Goal: Task Accomplishment & Management: Use online tool/utility

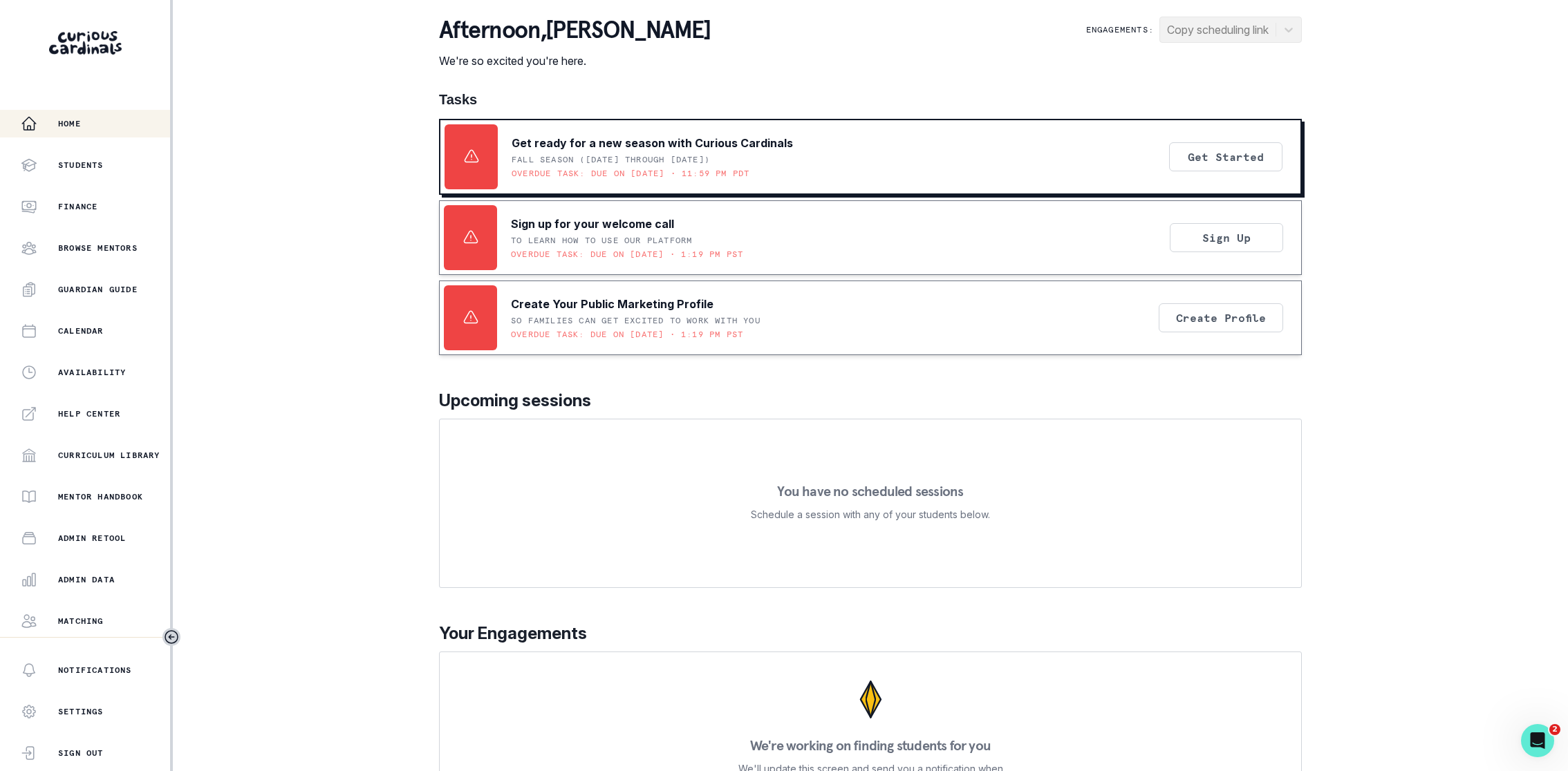
scroll to position [80, 0]
click at [104, 504] on p "Admin Data" at bounding box center [86, 499] width 57 height 11
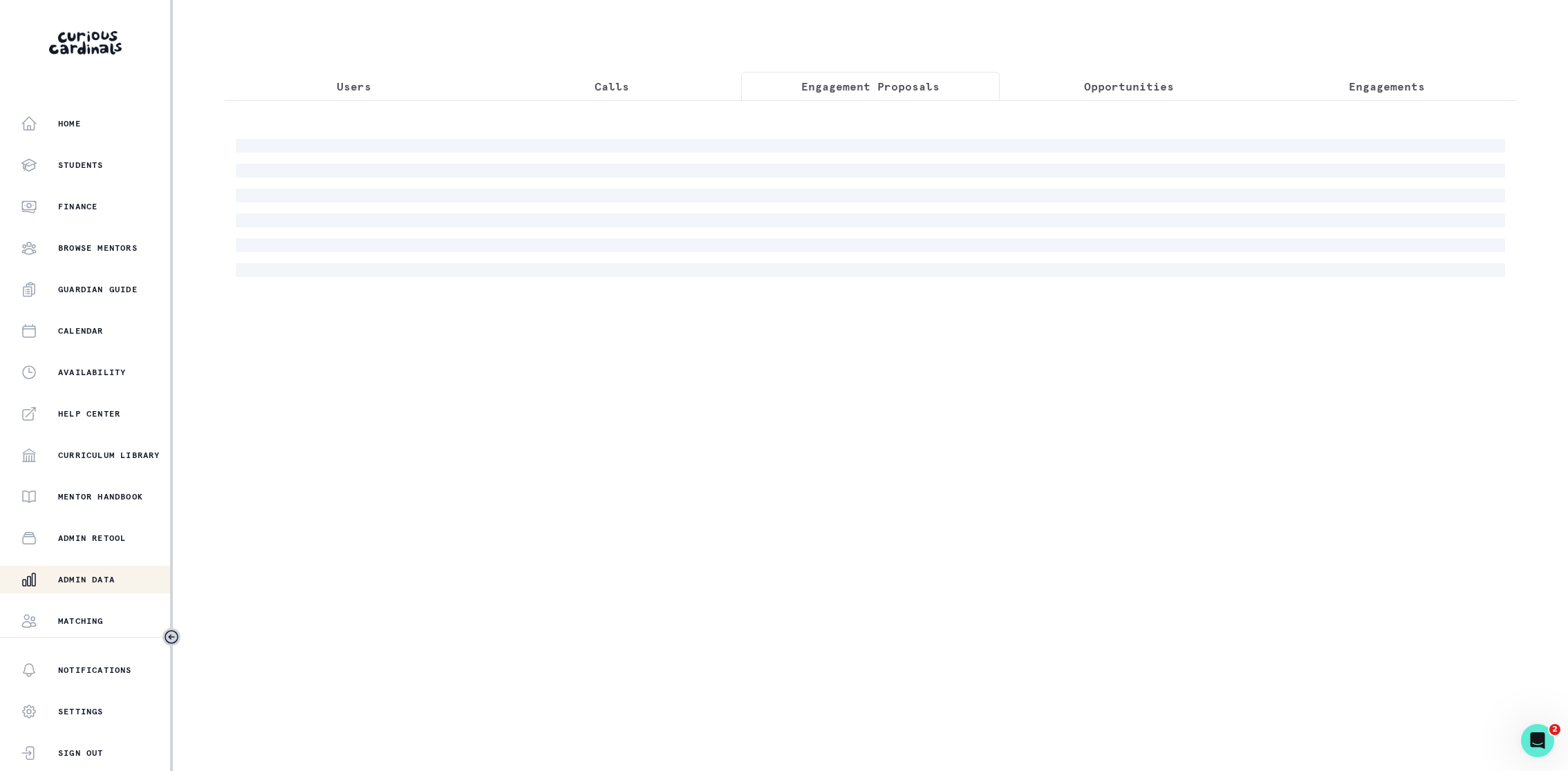
click at [856, 87] on p "Engagement Proposals" at bounding box center [870, 86] width 138 height 17
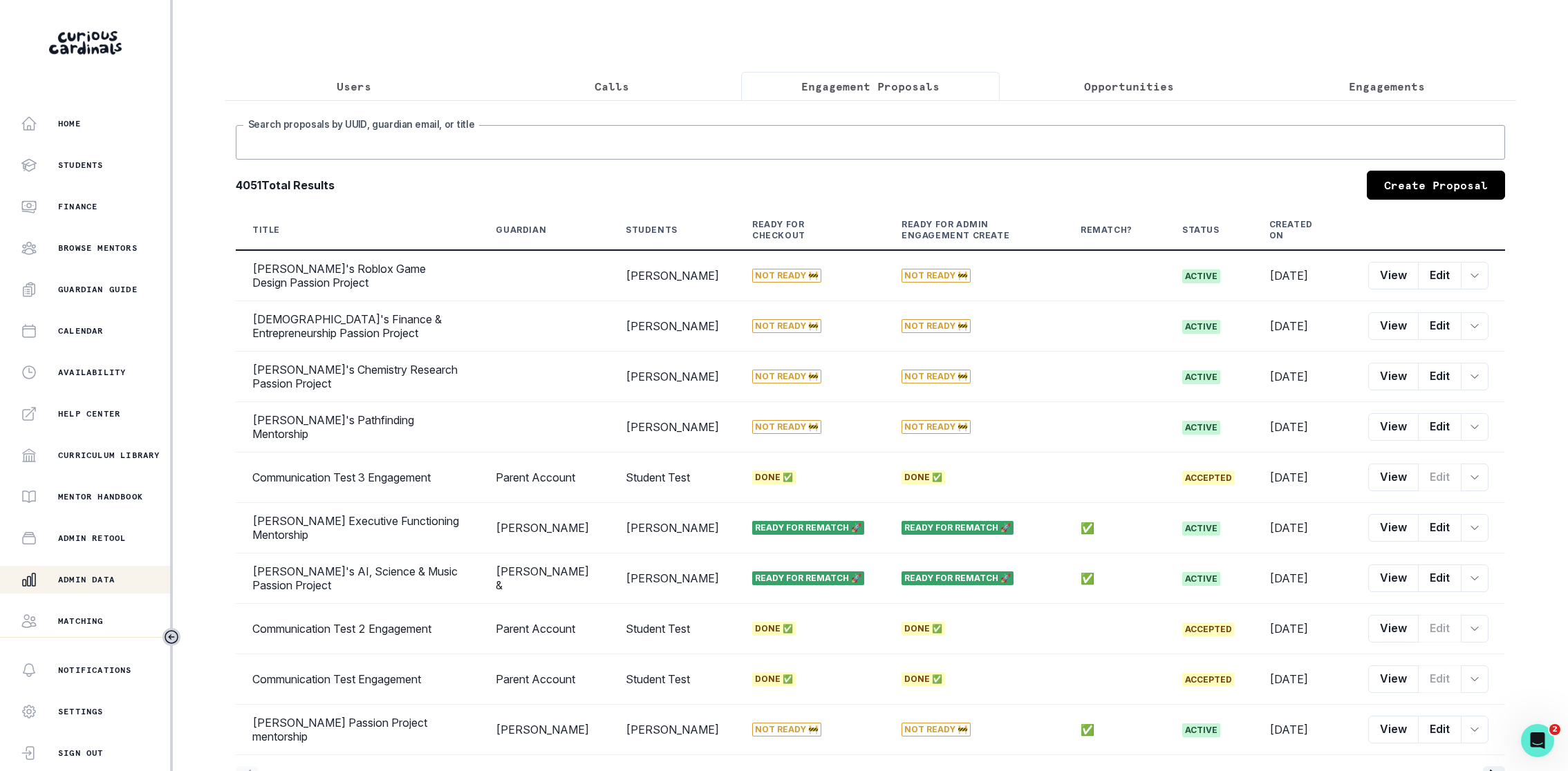
click at [822, 137] on input "Search proposals by UUID, guardian email, or title" at bounding box center [870, 142] width 1269 height 35
type input "[PERSON_NAME]"
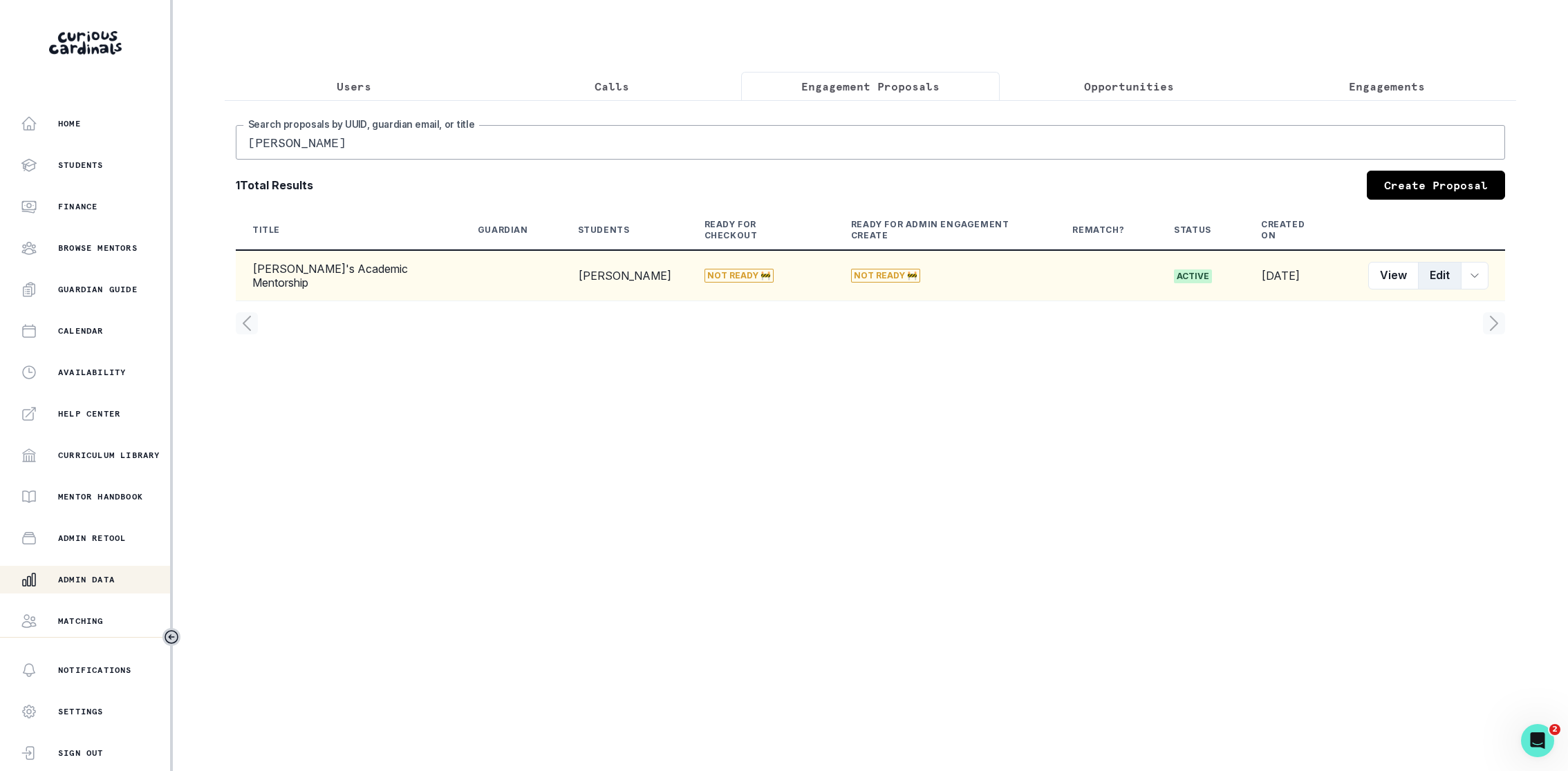
click at [1161, 270] on button "Edit" at bounding box center [1439, 276] width 43 height 28
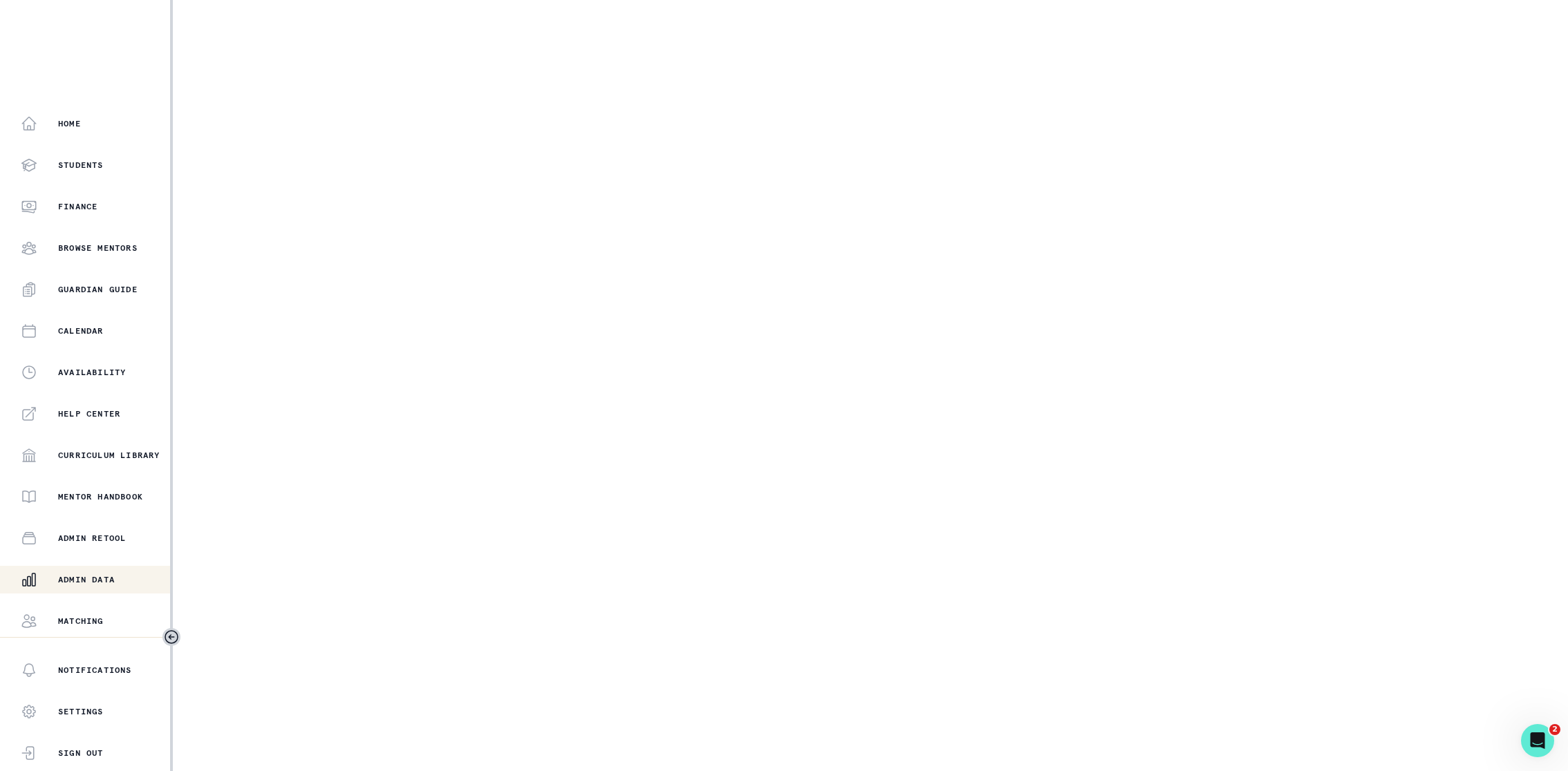
select select "6267cc0b-1467-404d-8526-2734dc3f89d1"
select select "161b8371-7959-4e0b-a08a-4737af41032e"
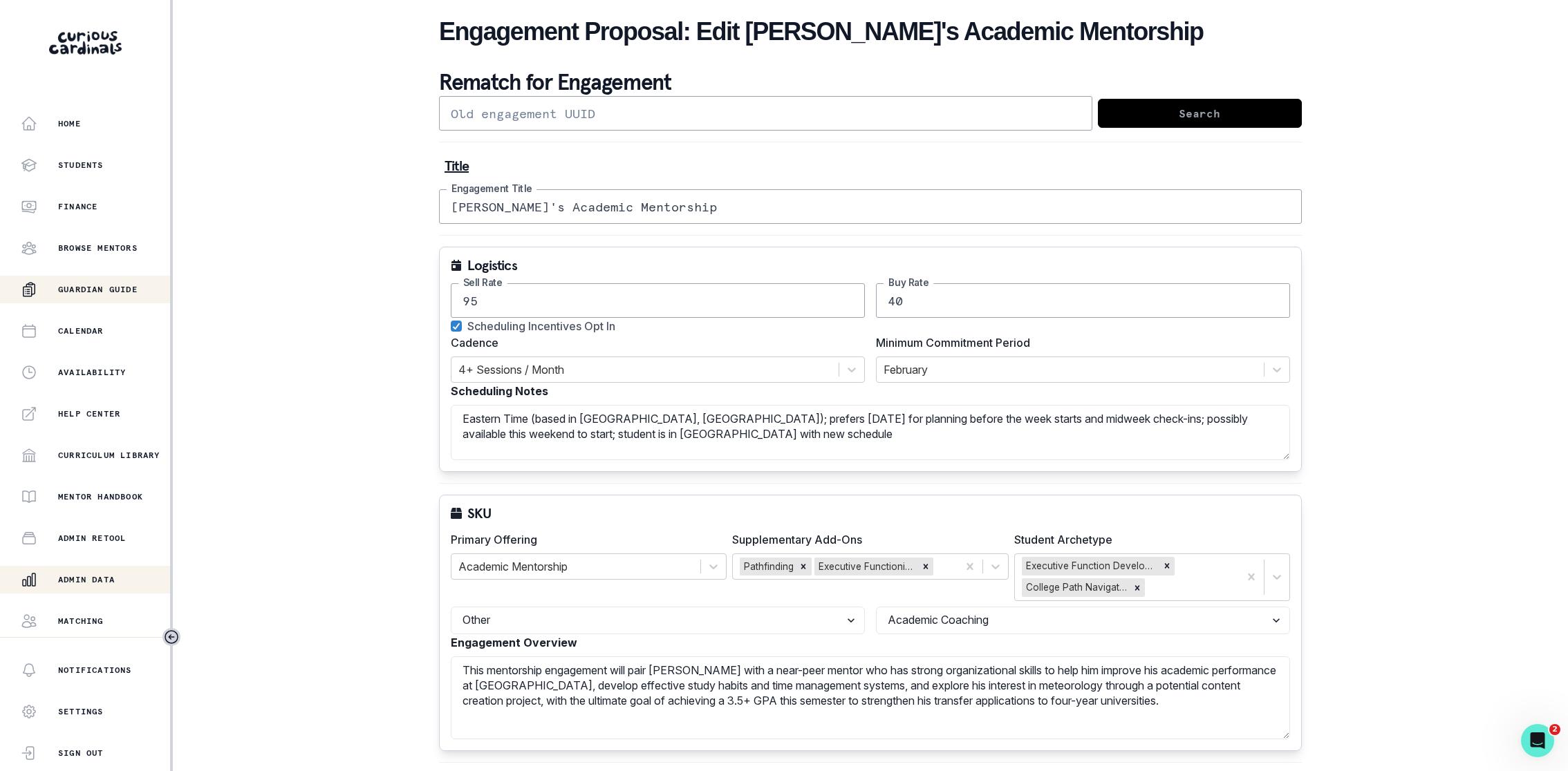
scroll to position [80, 0]
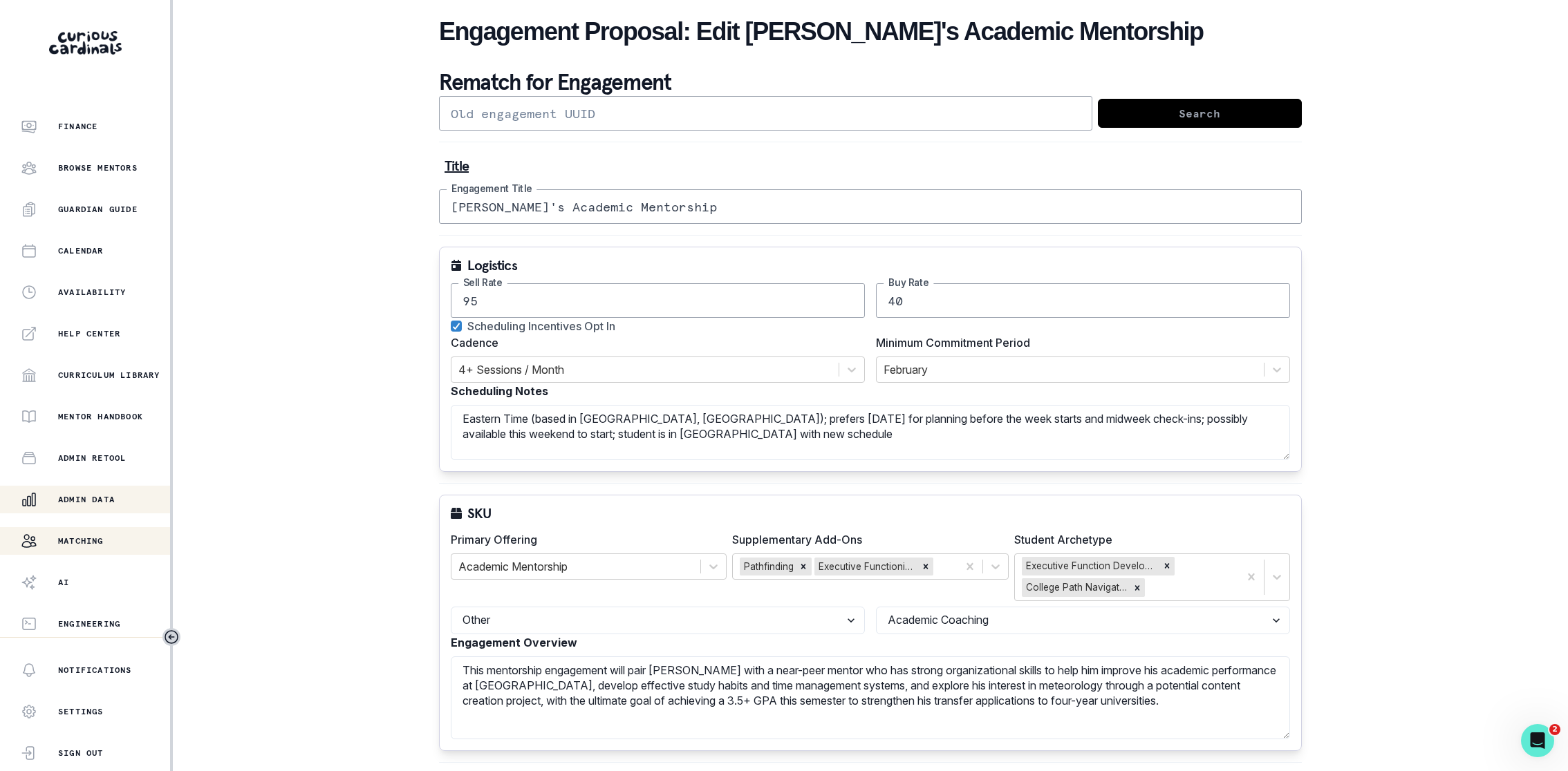
click at [59, 533] on div "Matching" at bounding box center [95, 541] width 149 height 17
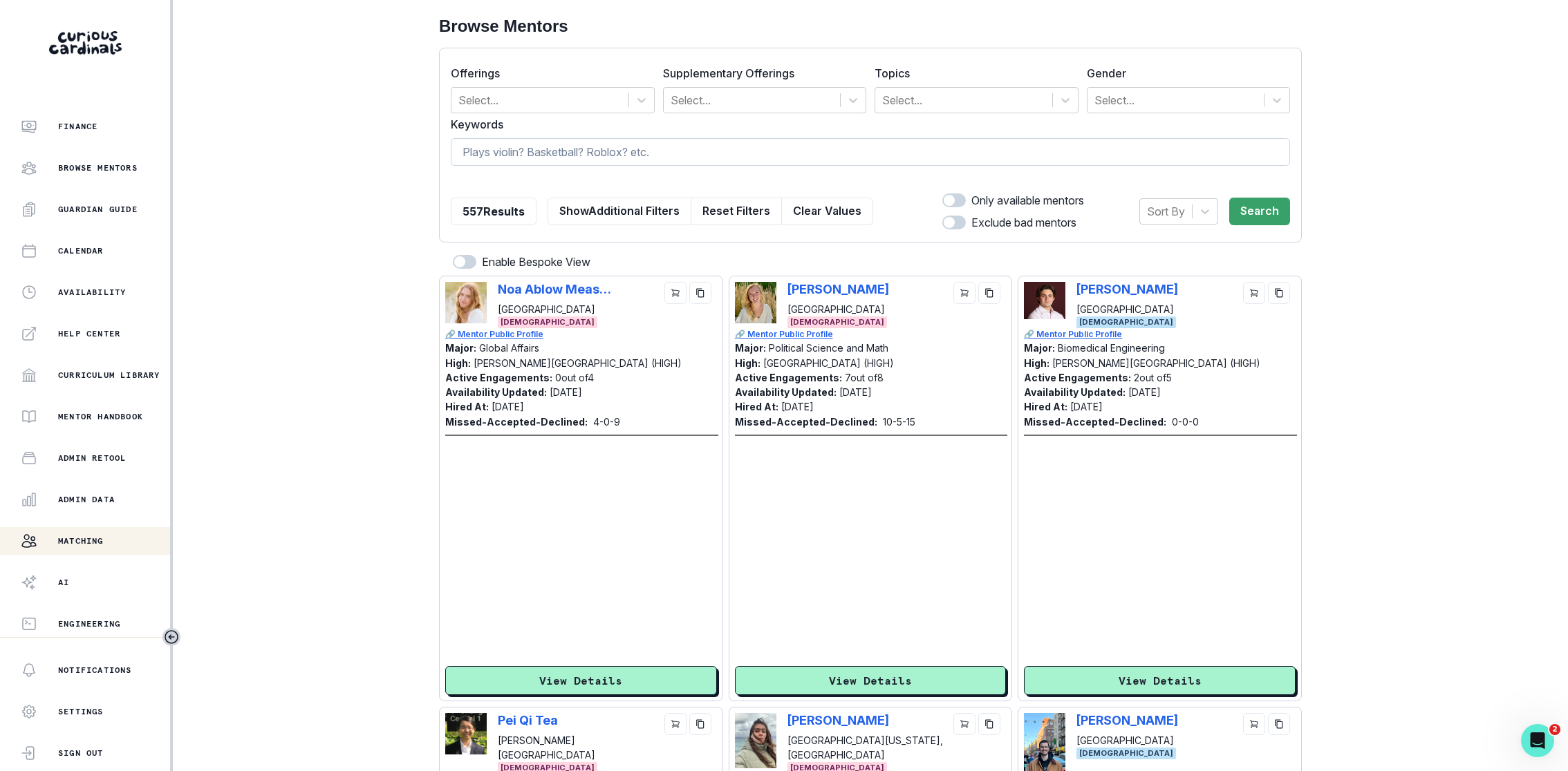
click at [623, 159] on input at bounding box center [870, 152] width 840 height 28
type input "c"
type input "finance research"
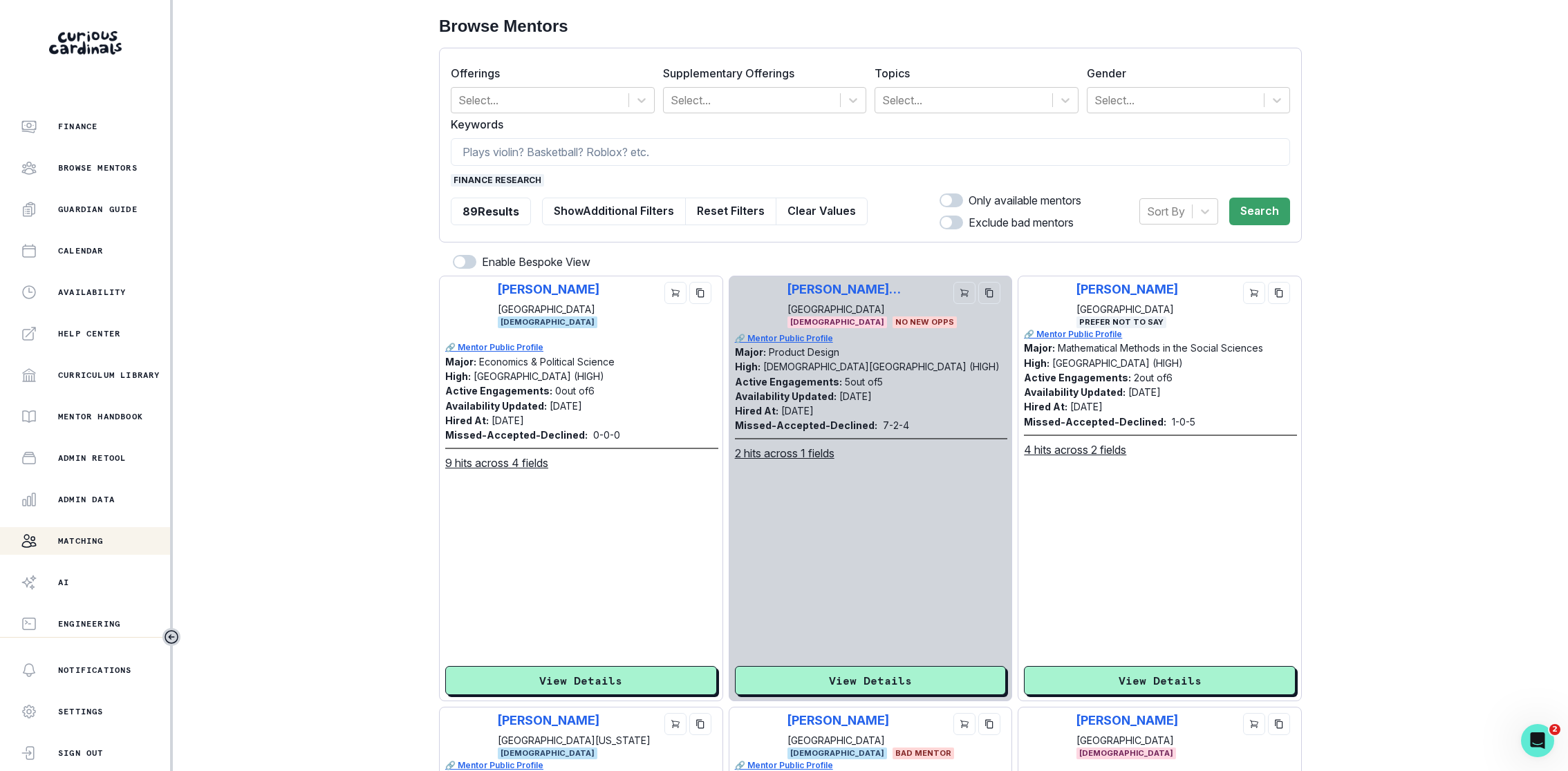
scroll to position [168, 0]
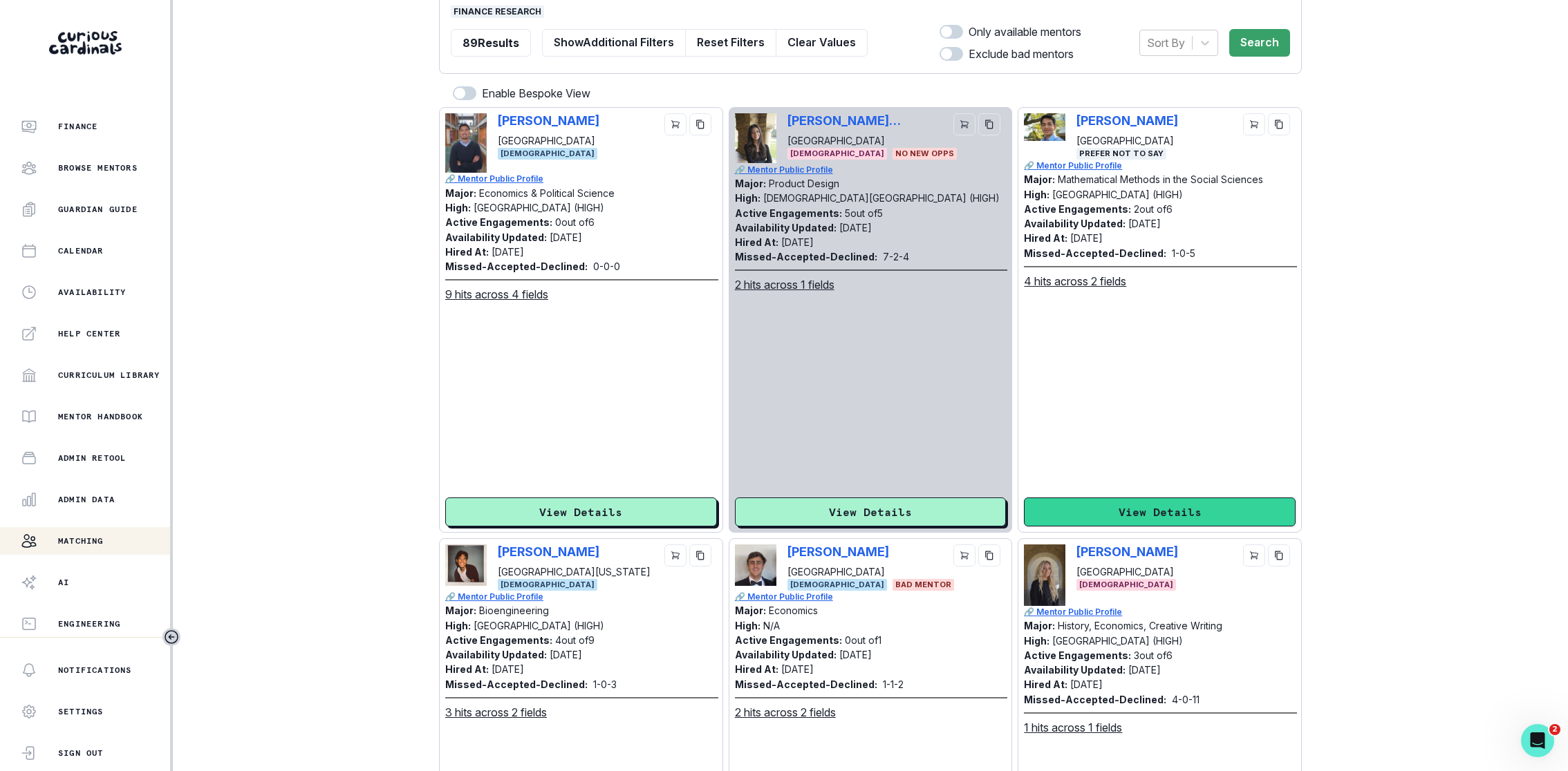
click at [1161, 514] on button "View Details" at bounding box center [1160, 512] width 272 height 29
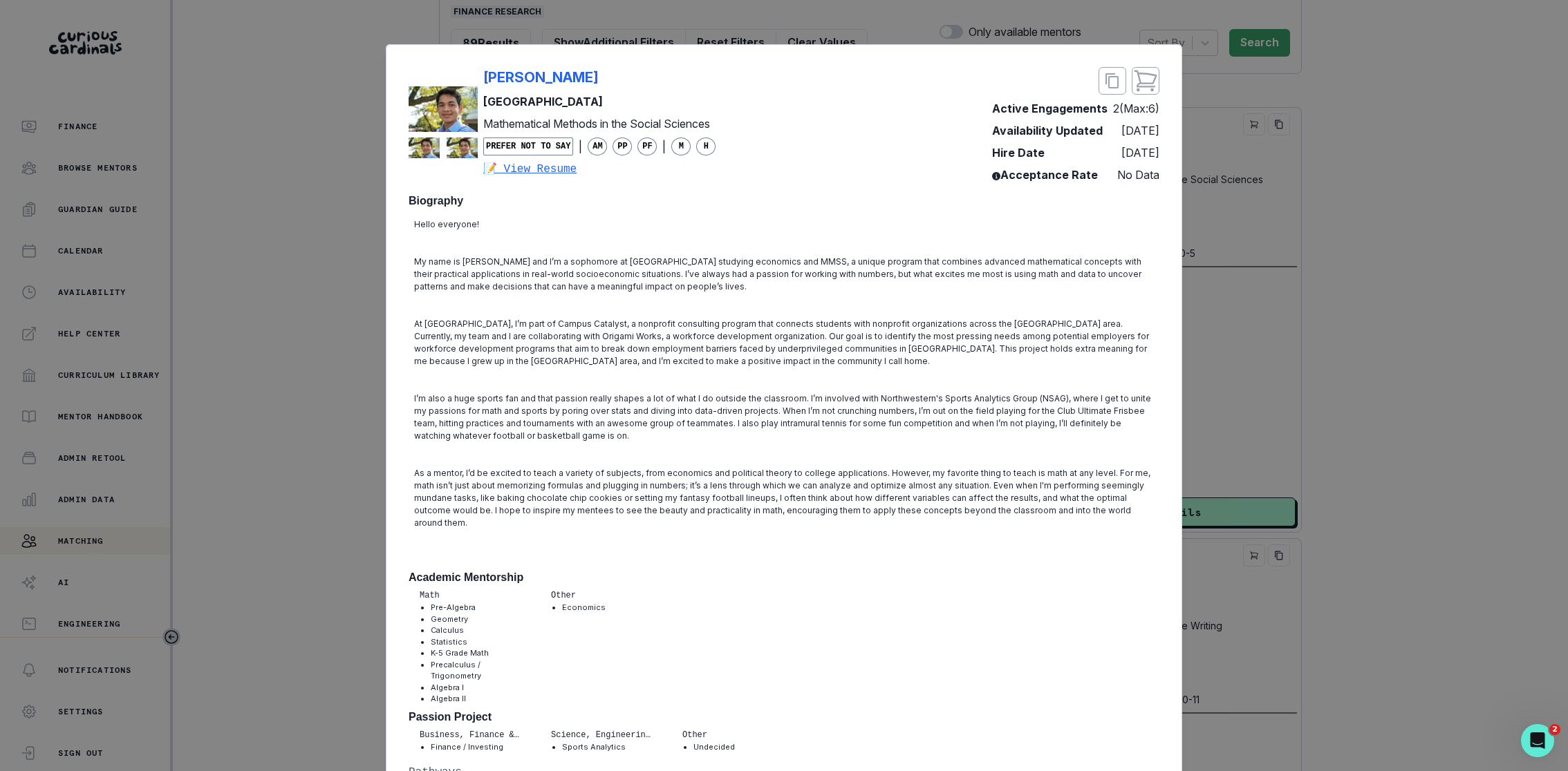
scroll to position [64, 0]
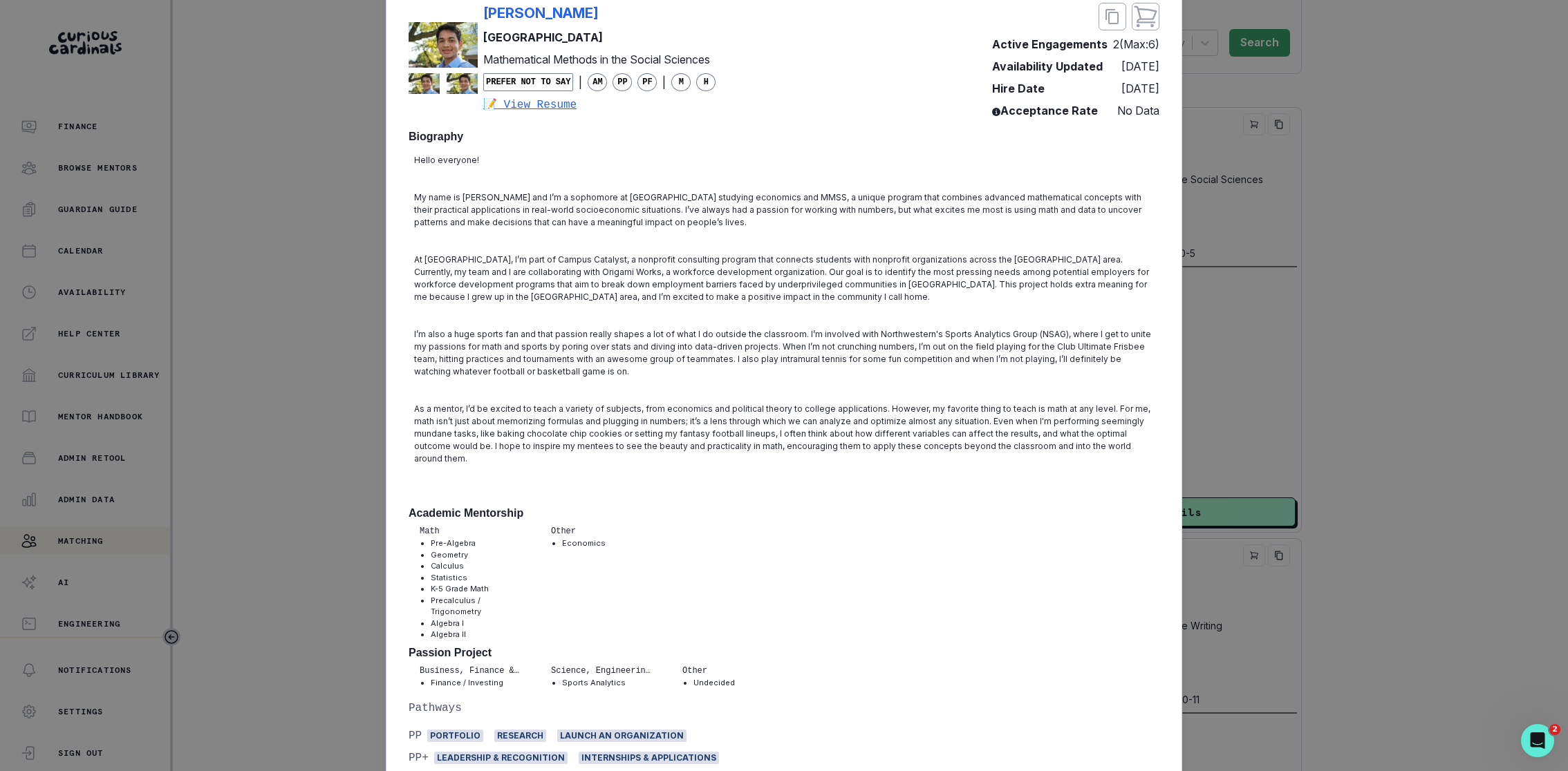
click at [1161, 432] on div "[PERSON_NAME] Northwestern University Mathematical Methods in the Social Scienc…" at bounding box center [784, 385] width 1568 height 771
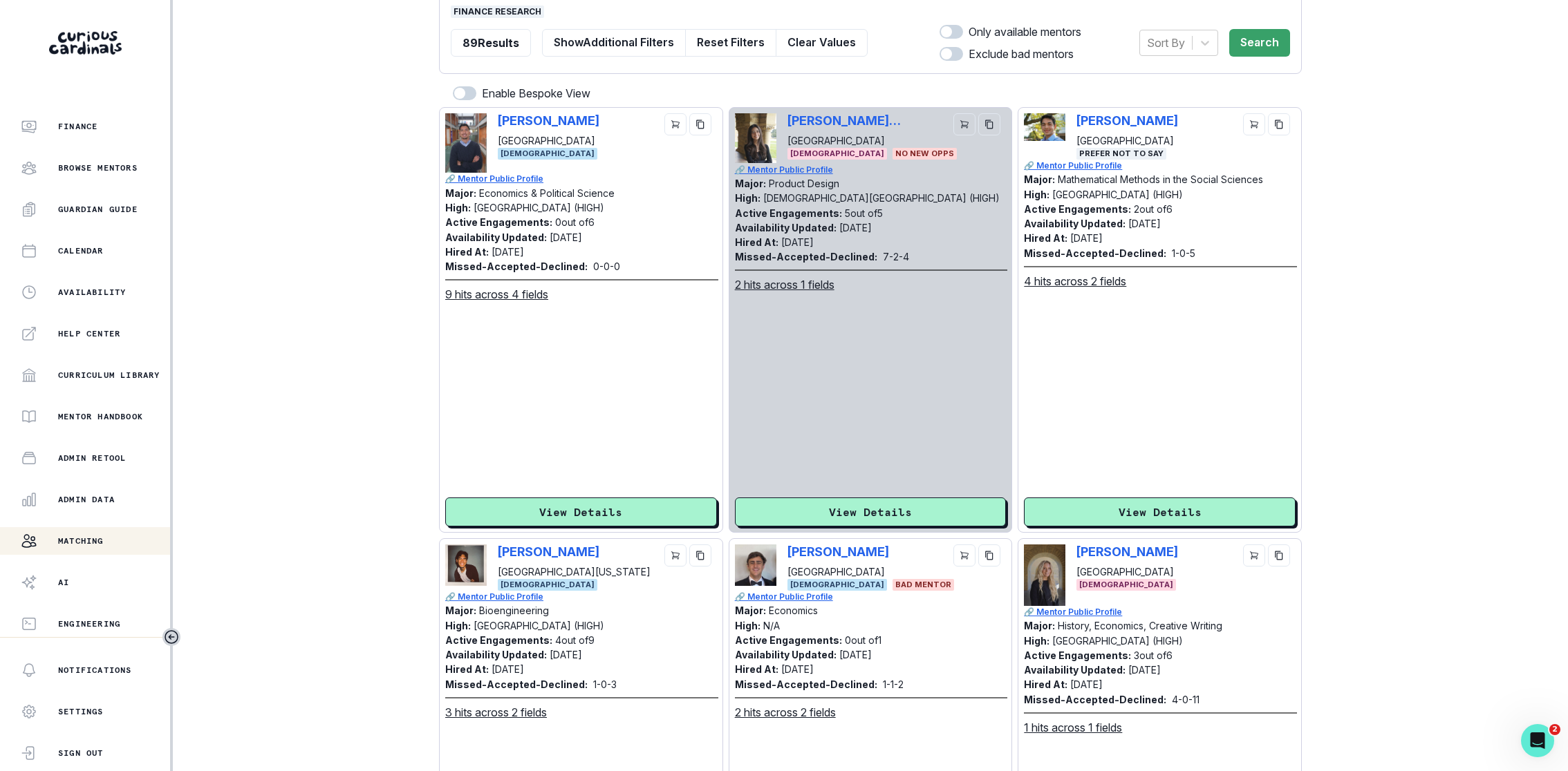
drag, startPoint x: 1200, startPoint y: 121, endPoint x: 1072, endPoint y: 121, distance: 128.0
click at [1072, 121] on div "[PERSON_NAME] Northwestern University Prefer not to say" at bounding box center [1160, 136] width 272 height 46
copy p "[PERSON_NAME]"
drag, startPoint x: 598, startPoint y: 120, endPoint x: 499, endPoint y: 121, distance: 99.0
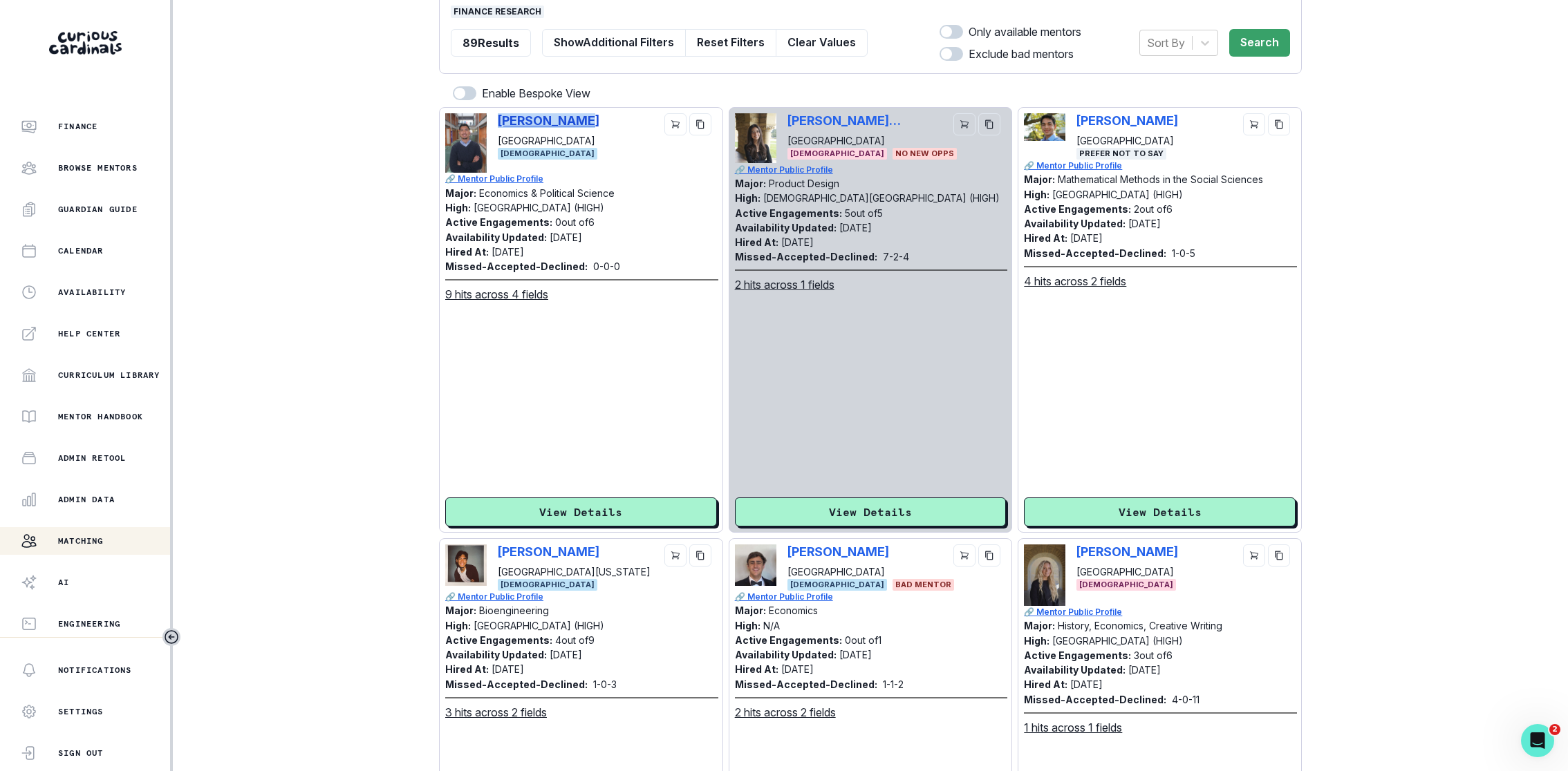
click at [499, 121] on p "[PERSON_NAME]" at bounding box center [548, 121] width 101 height 15
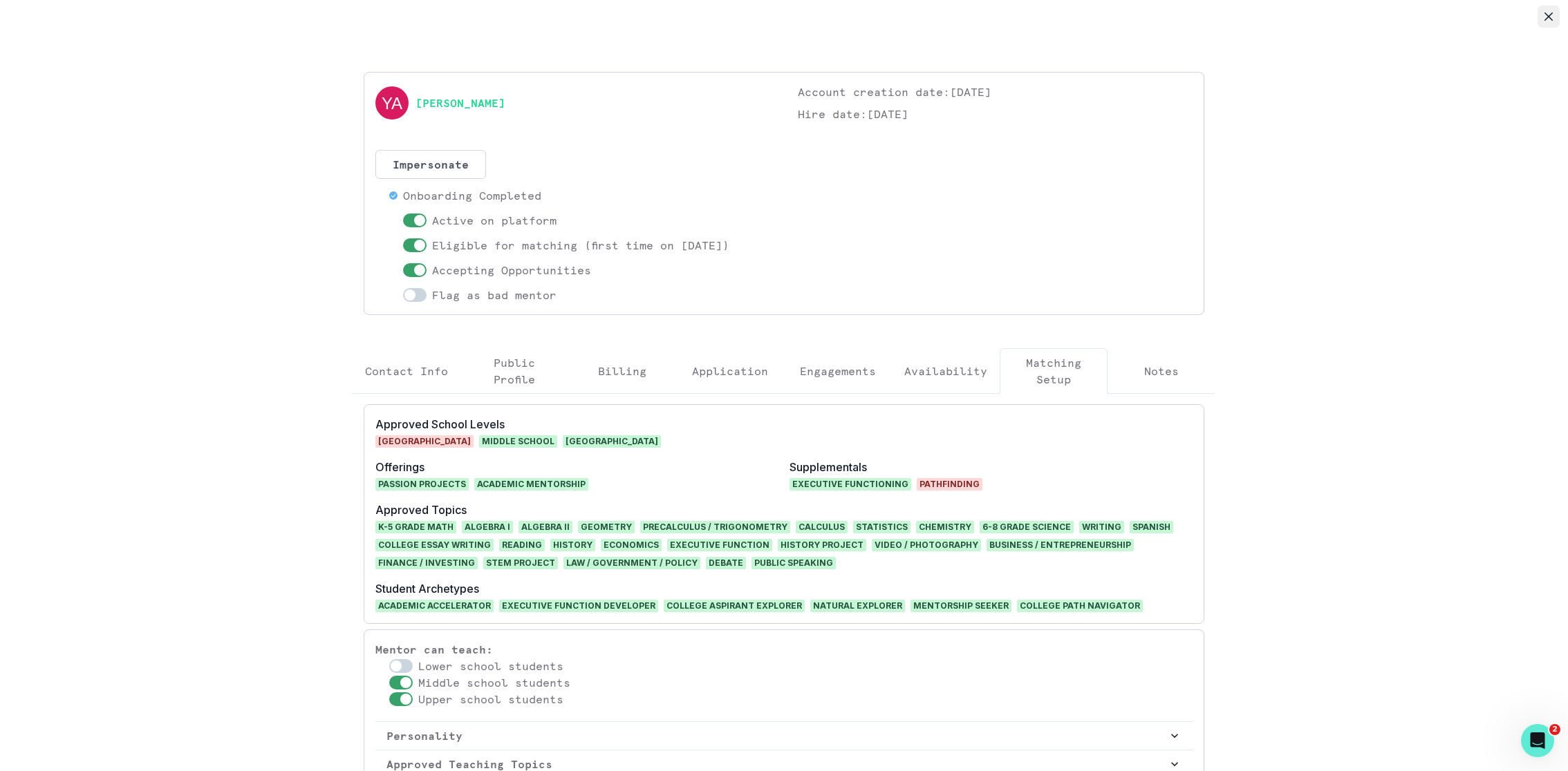
click at [1161, 12] on button "Close" at bounding box center [1548, 17] width 22 height 22
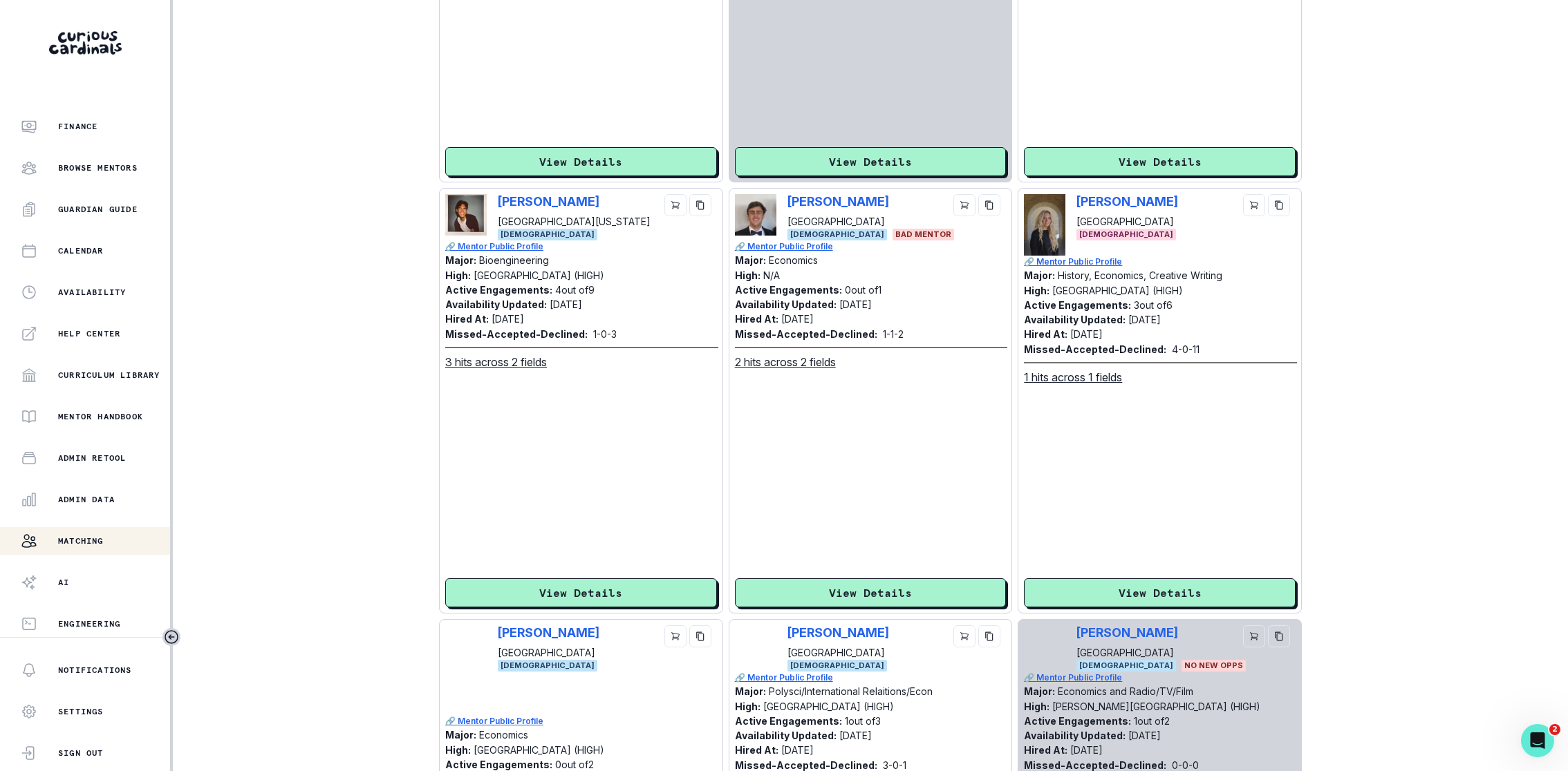
scroll to position [0, 0]
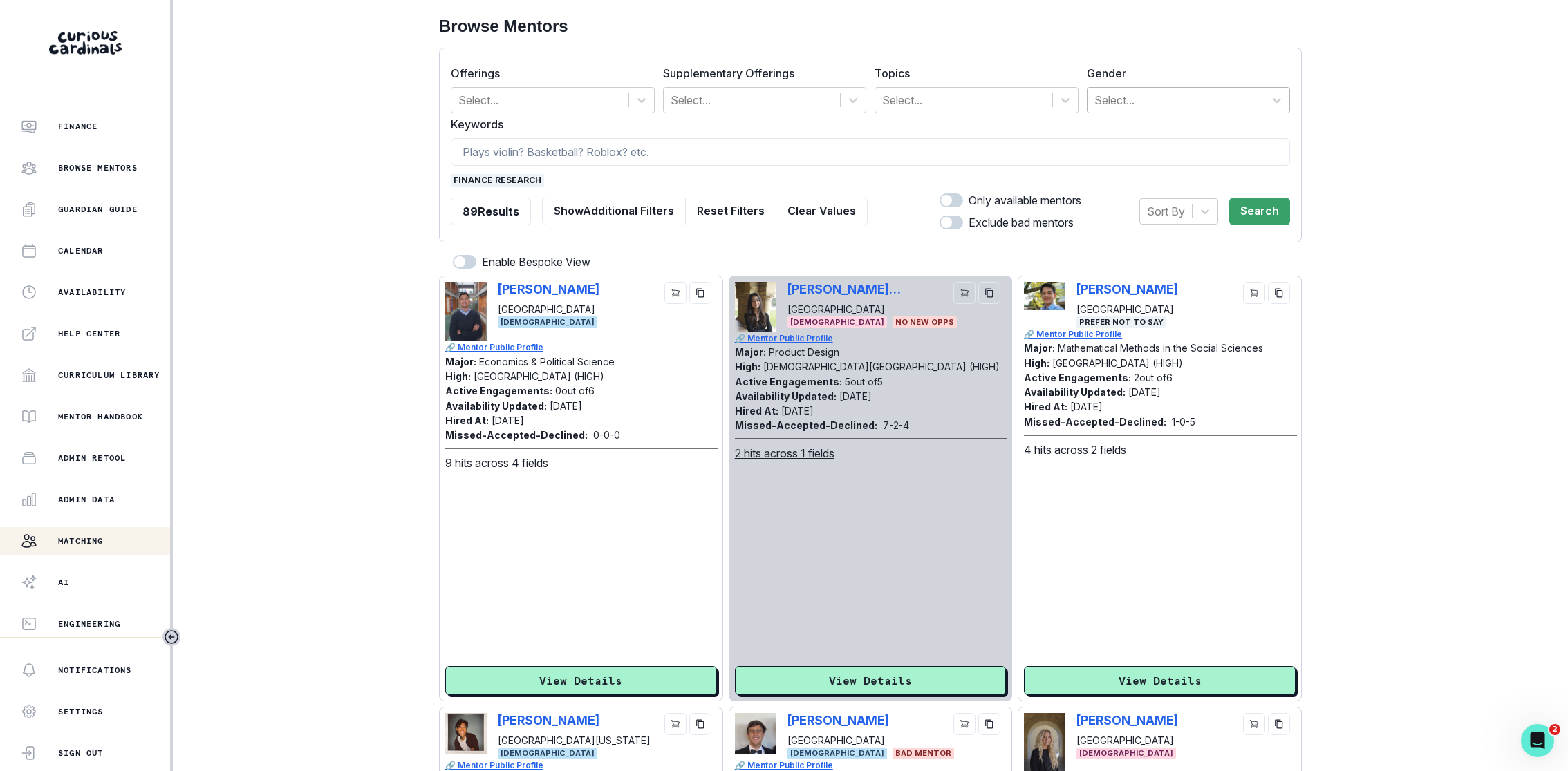
click at [1141, 110] on div at bounding box center [1176, 100] width 163 height 19
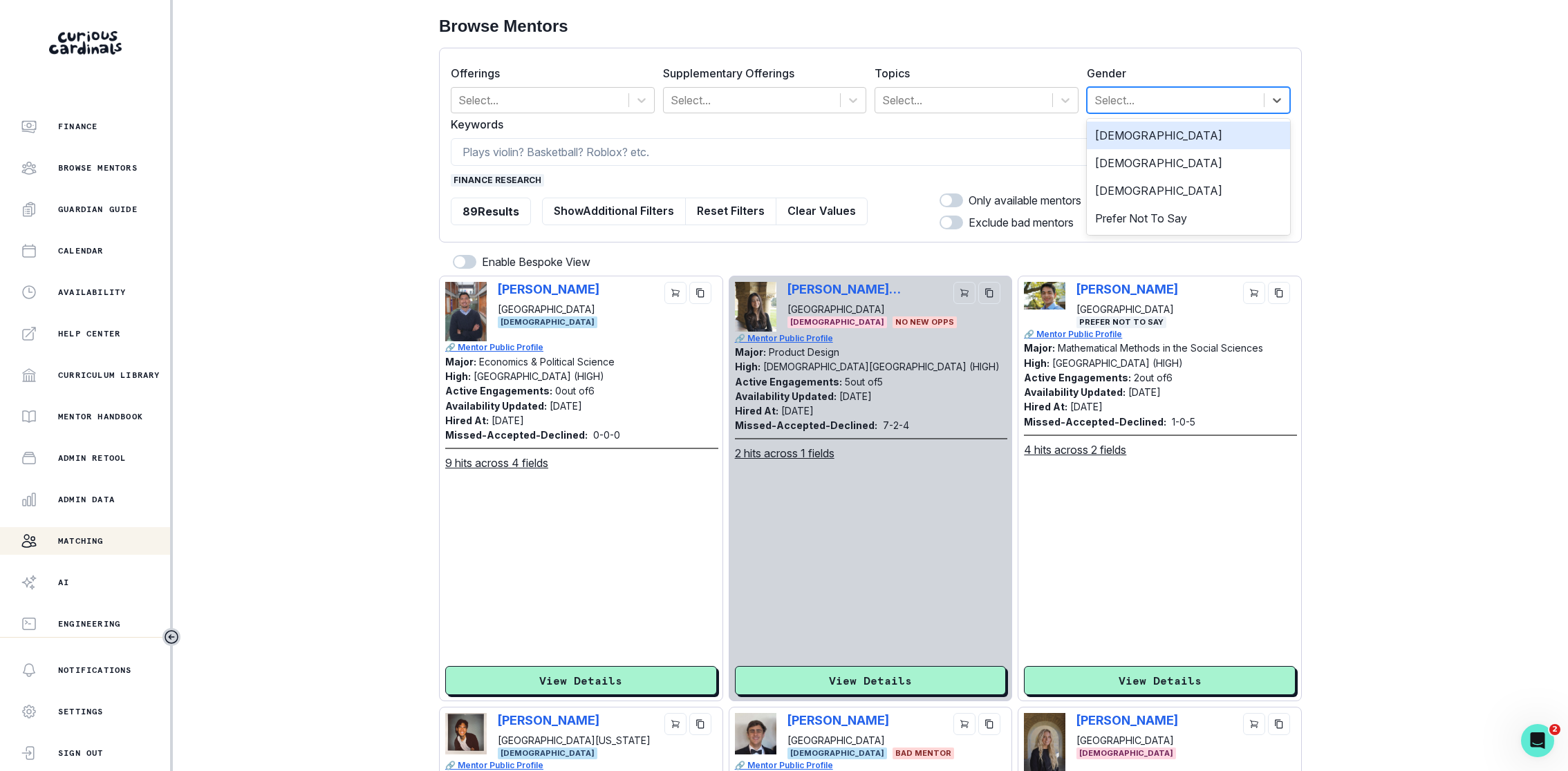
click at [1133, 140] on div "[DEMOGRAPHIC_DATA]" at bounding box center [1188, 136] width 204 height 28
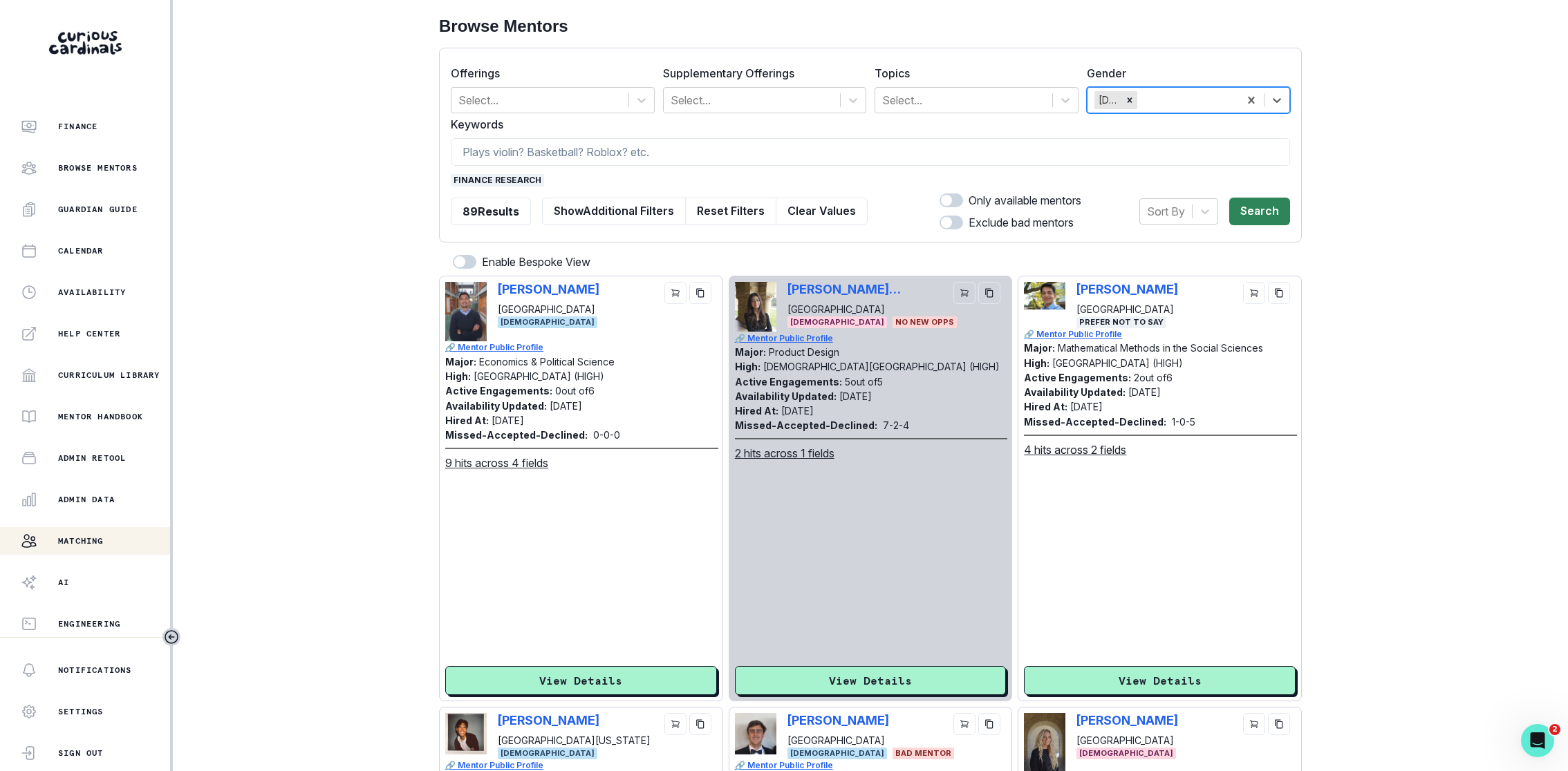
click at [1161, 214] on button "Search" at bounding box center [1259, 212] width 61 height 28
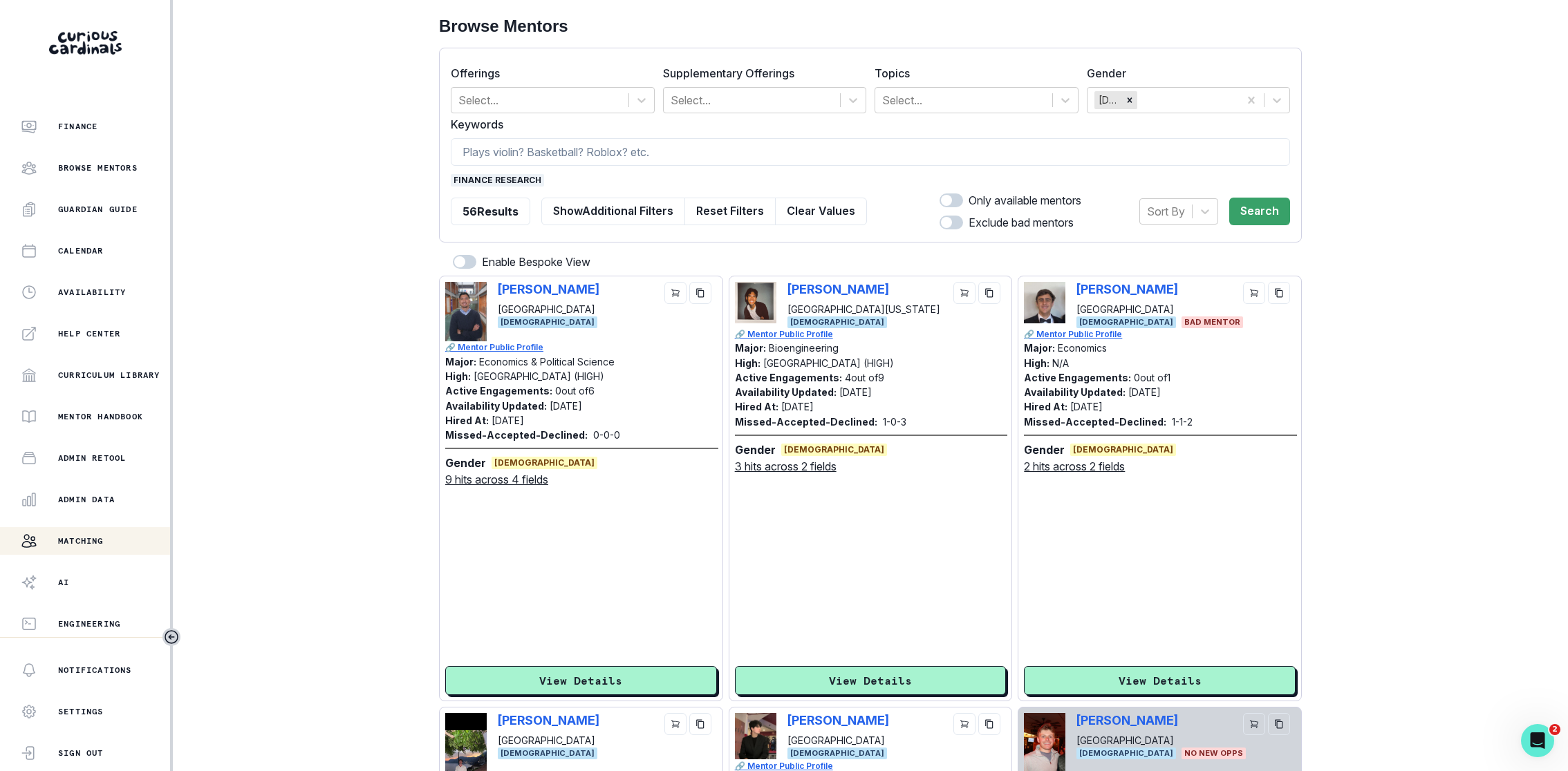
click at [945, 193] on span at bounding box center [951, 200] width 24 height 14
click at [939, 193] on input "checkbox" at bounding box center [939, 193] width 1 height 1
checkbox input "true"
click at [945, 215] on span at bounding box center [951, 222] width 24 height 14
click at [939, 215] on input "checkbox" at bounding box center [939, 215] width 1 height 1
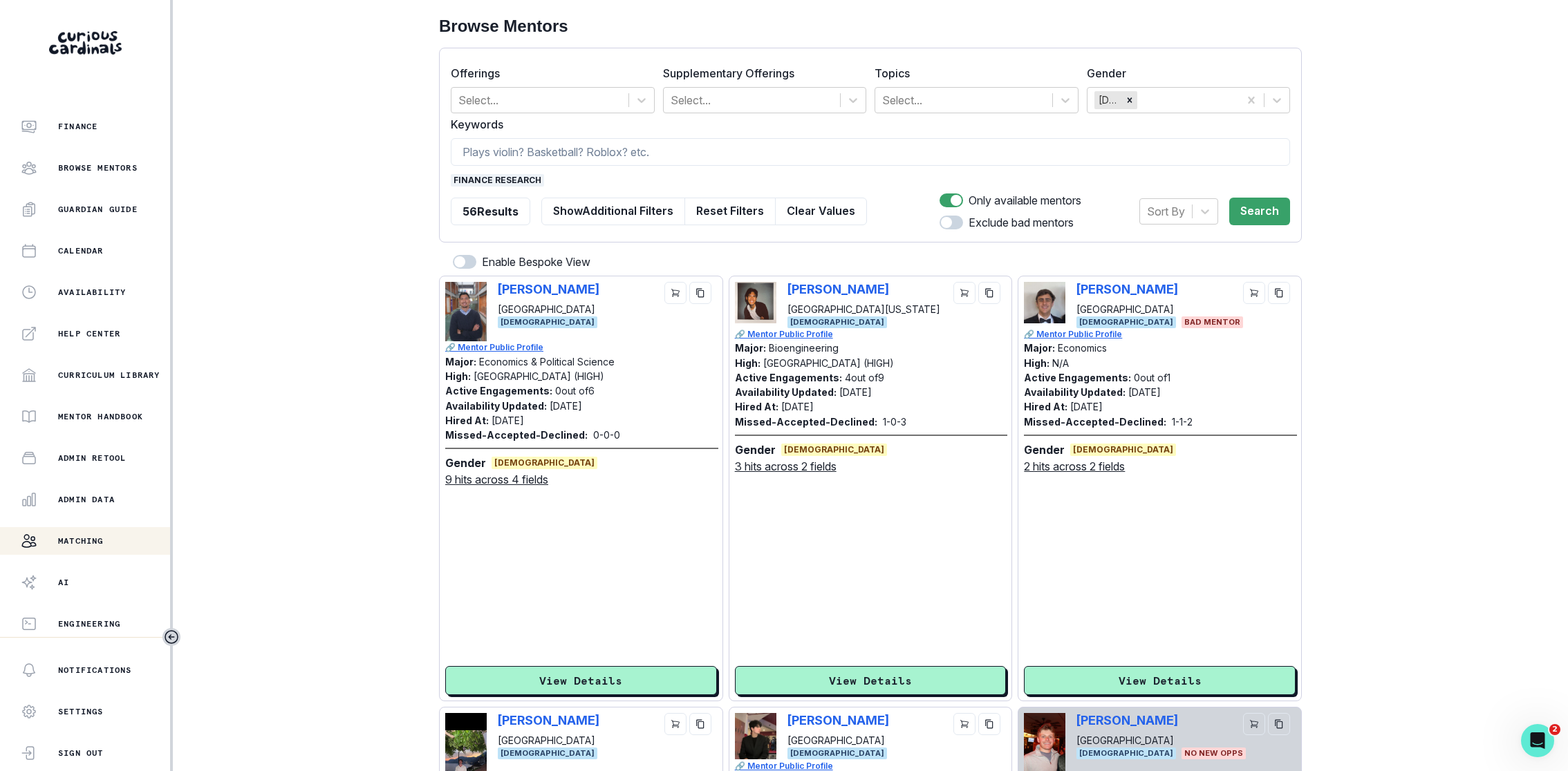
checkbox input "true"
click at [1161, 212] on button "Search" at bounding box center [1259, 212] width 61 height 28
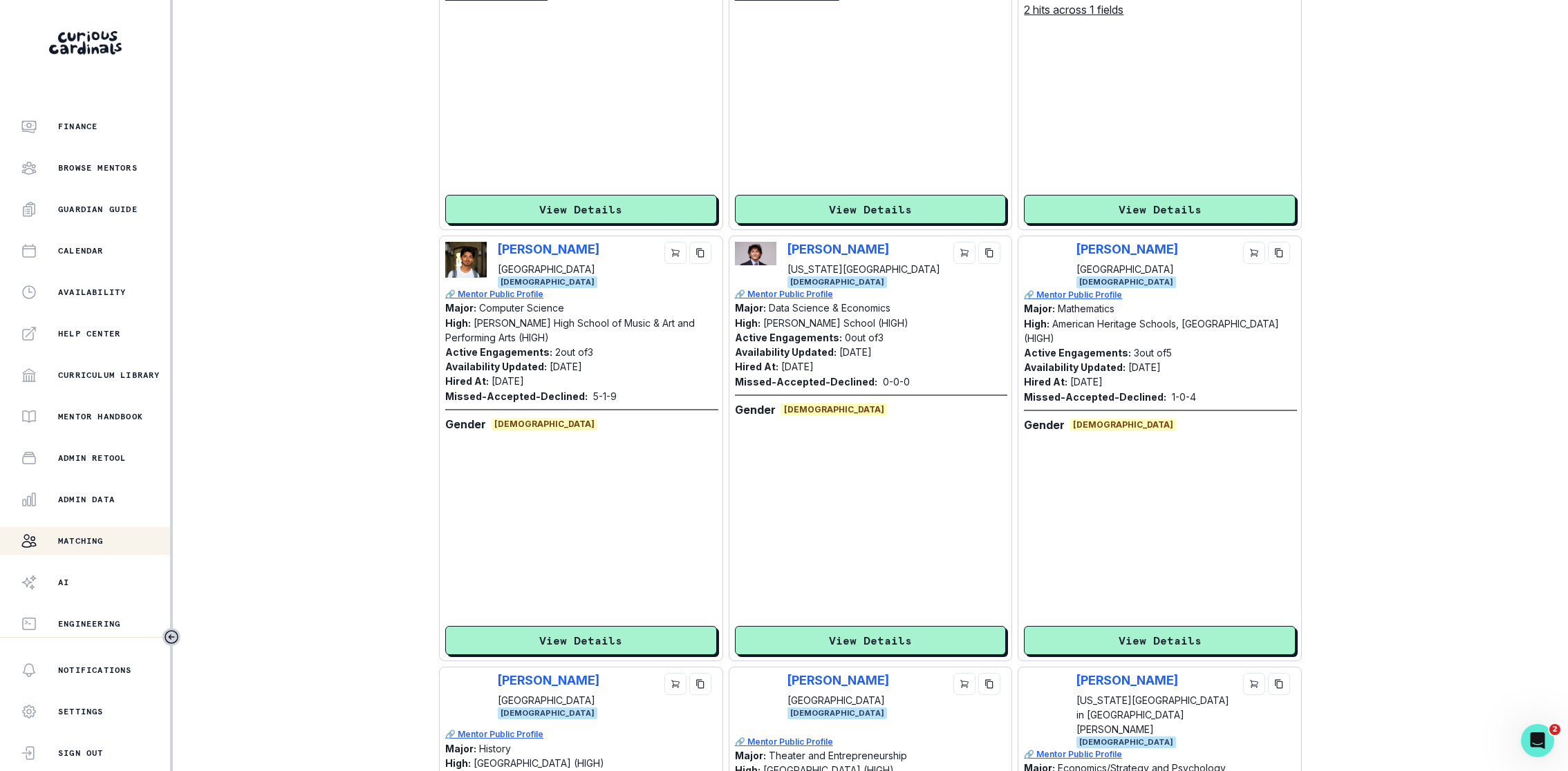
scroll to position [1045, 0]
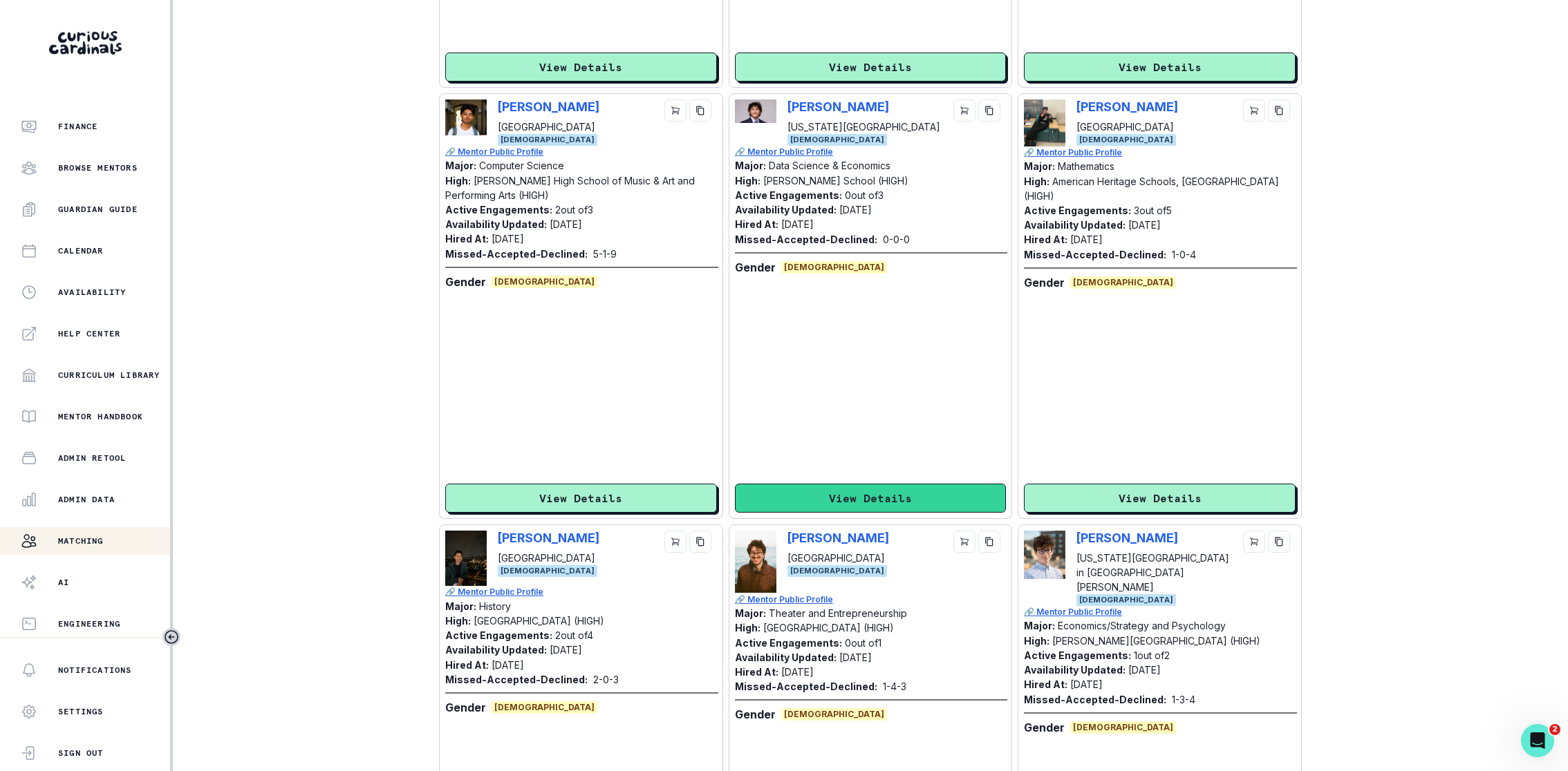
click at [921, 497] on button "View Details" at bounding box center [871, 498] width 272 height 29
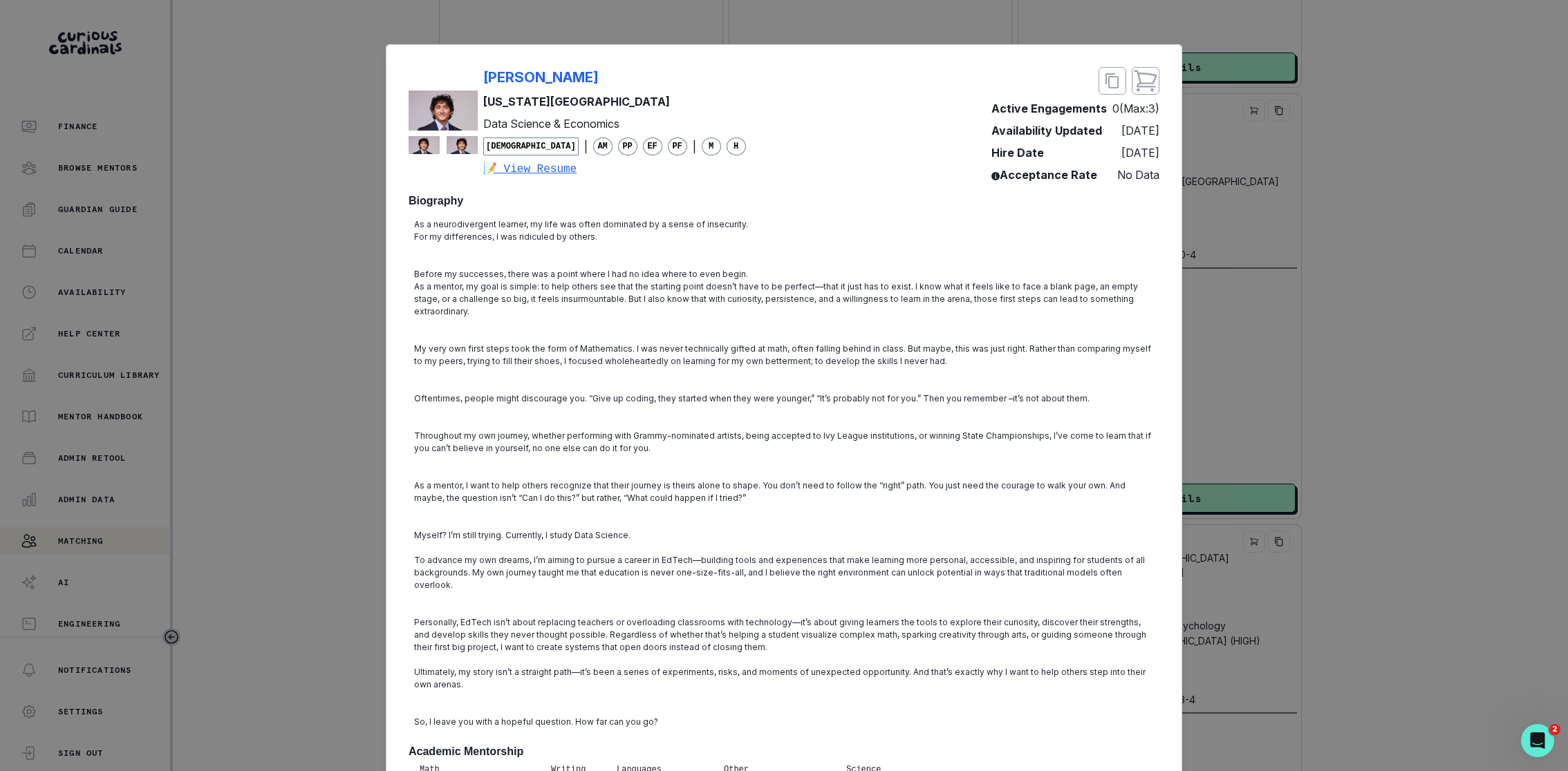
click at [1161, 484] on div "[PERSON_NAME] [US_STATE][GEOGRAPHIC_DATA] Data Science & Economics [DEMOGRAPHIC…" at bounding box center [784, 385] width 1568 height 771
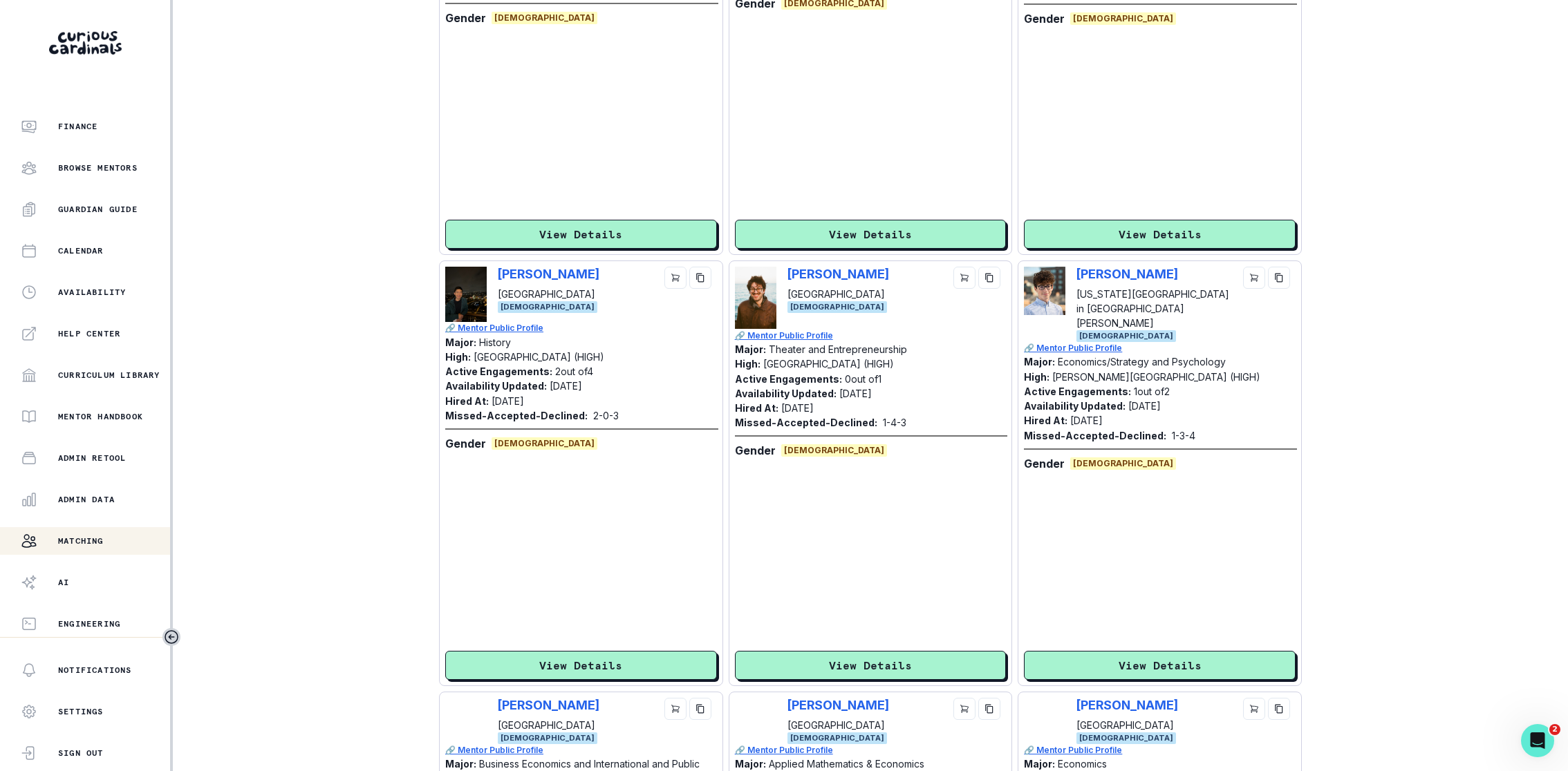
scroll to position [1321, 0]
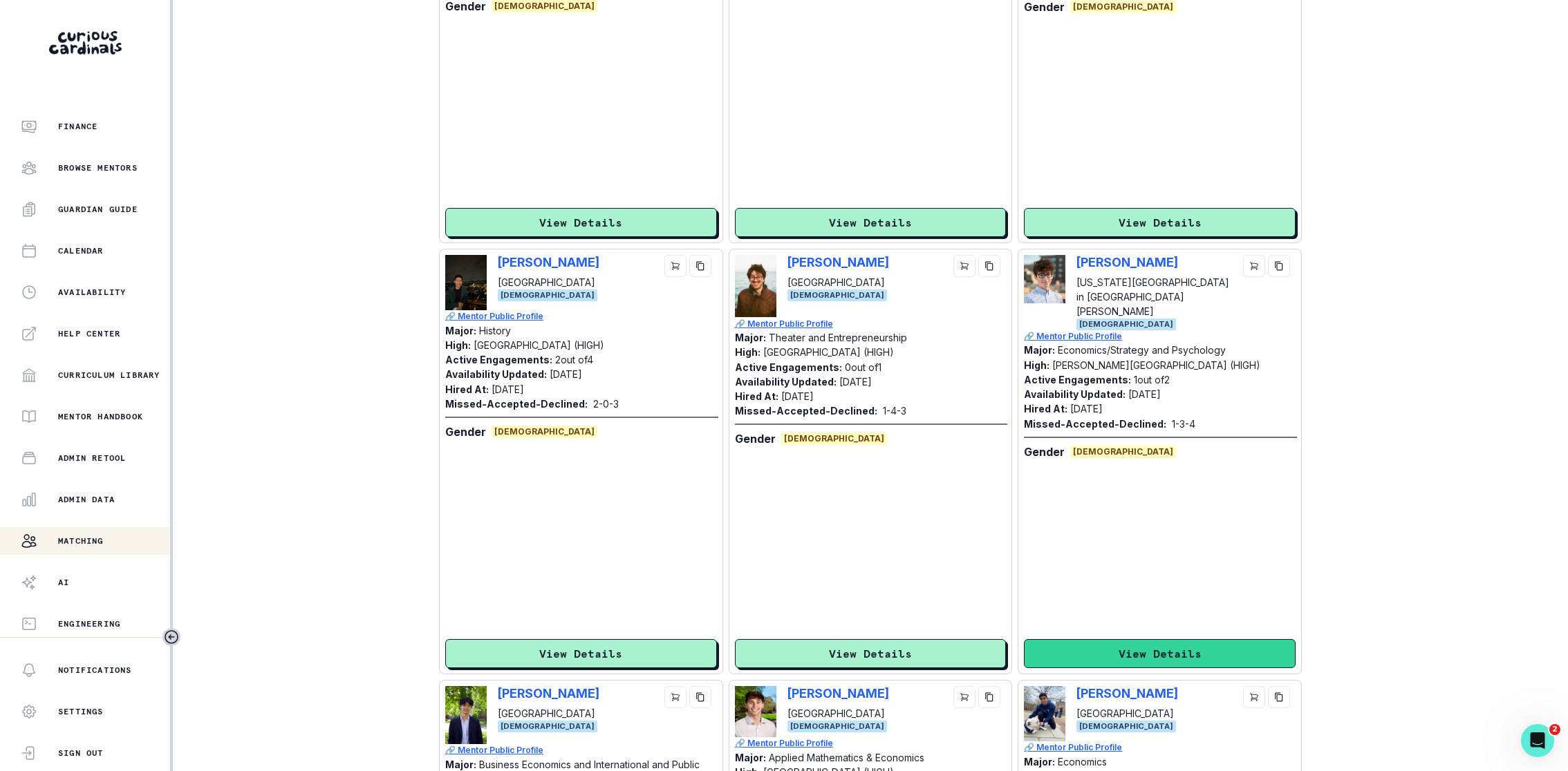
click at [1161, 570] on button "View Details" at bounding box center [1160, 653] width 272 height 29
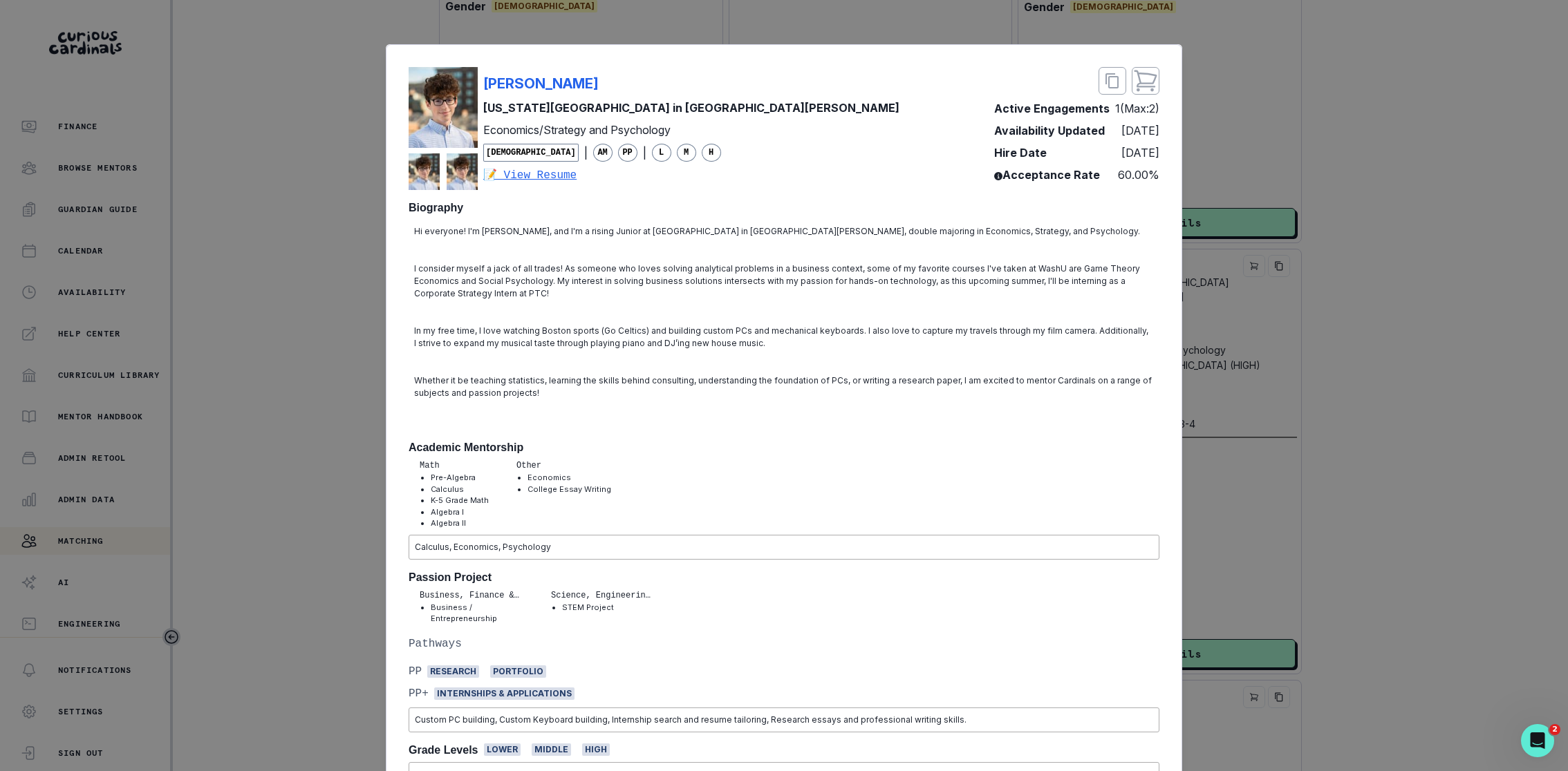
click at [1161, 476] on div "[PERSON_NAME] [US_STATE][GEOGRAPHIC_DATA] in [GEOGRAPHIC_DATA] Economics/Strate…" at bounding box center [784, 385] width 1568 height 771
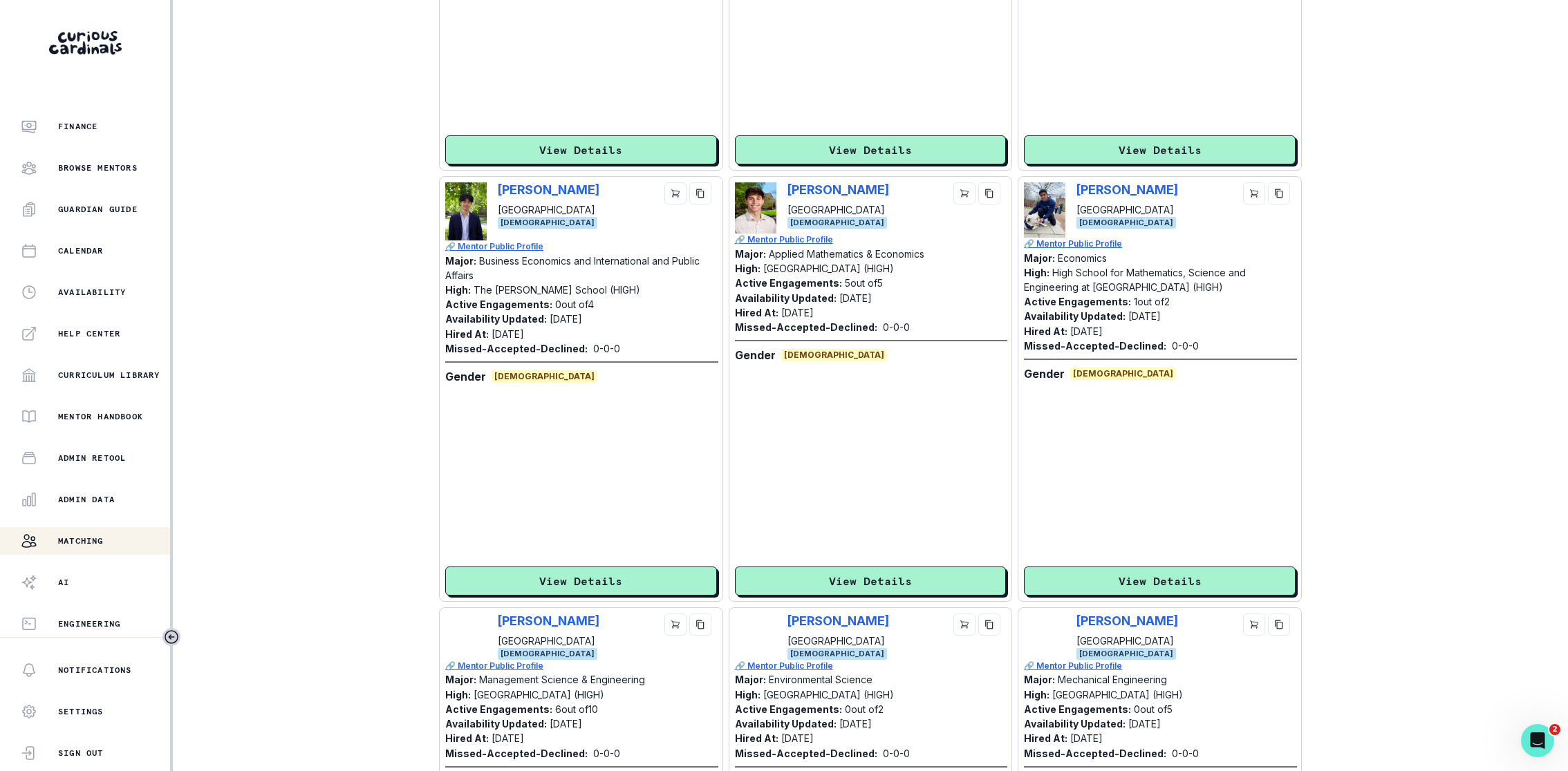
scroll to position [1912, 0]
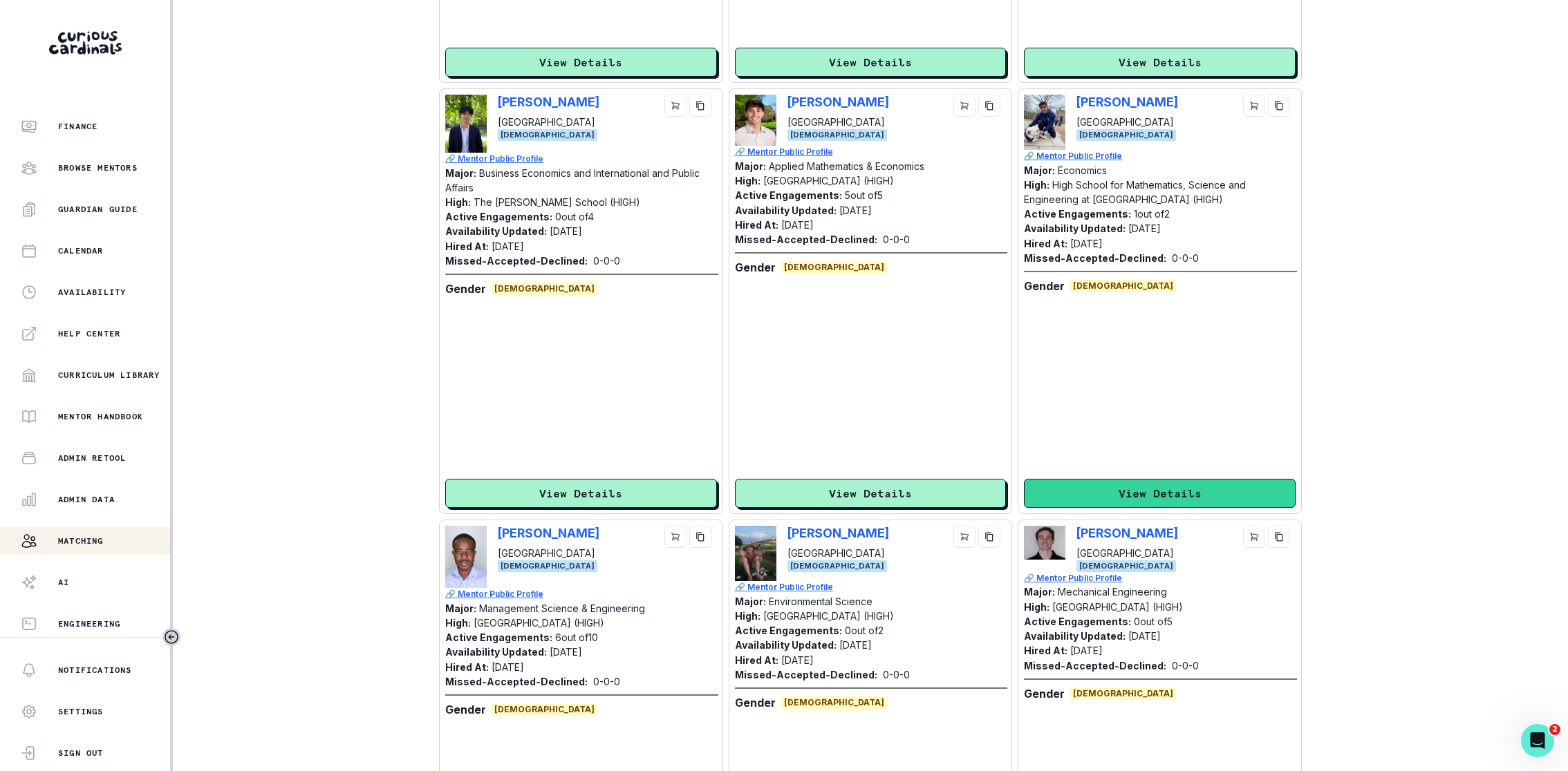
click at [1111, 492] on button "View Details" at bounding box center [1160, 493] width 272 height 29
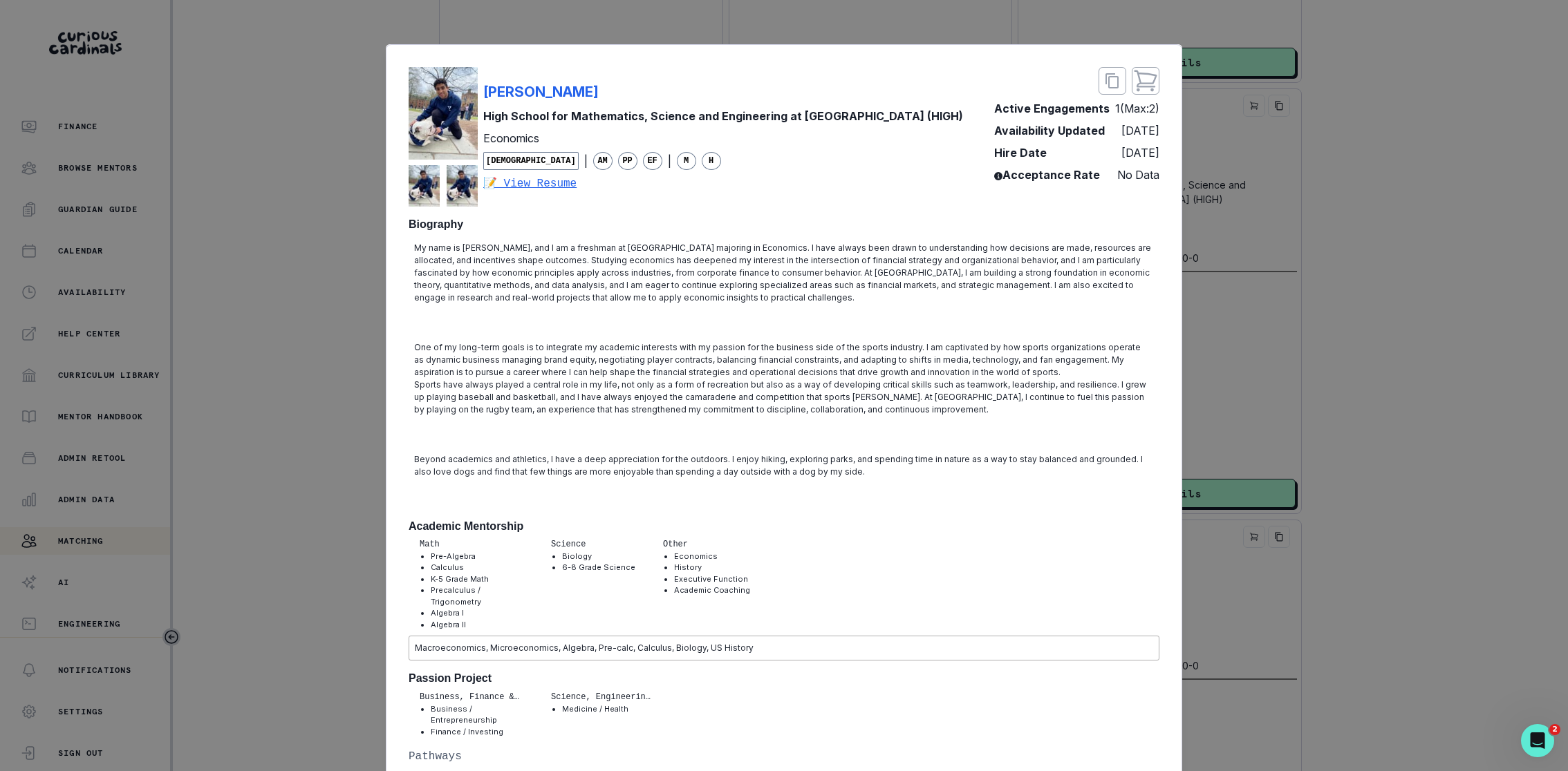
click at [1161, 376] on div "[PERSON_NAME] High School for Mathematics, Science and Engineering at [GEOGRAPH…" at bounding box center [784, 385] width 1568 height 771
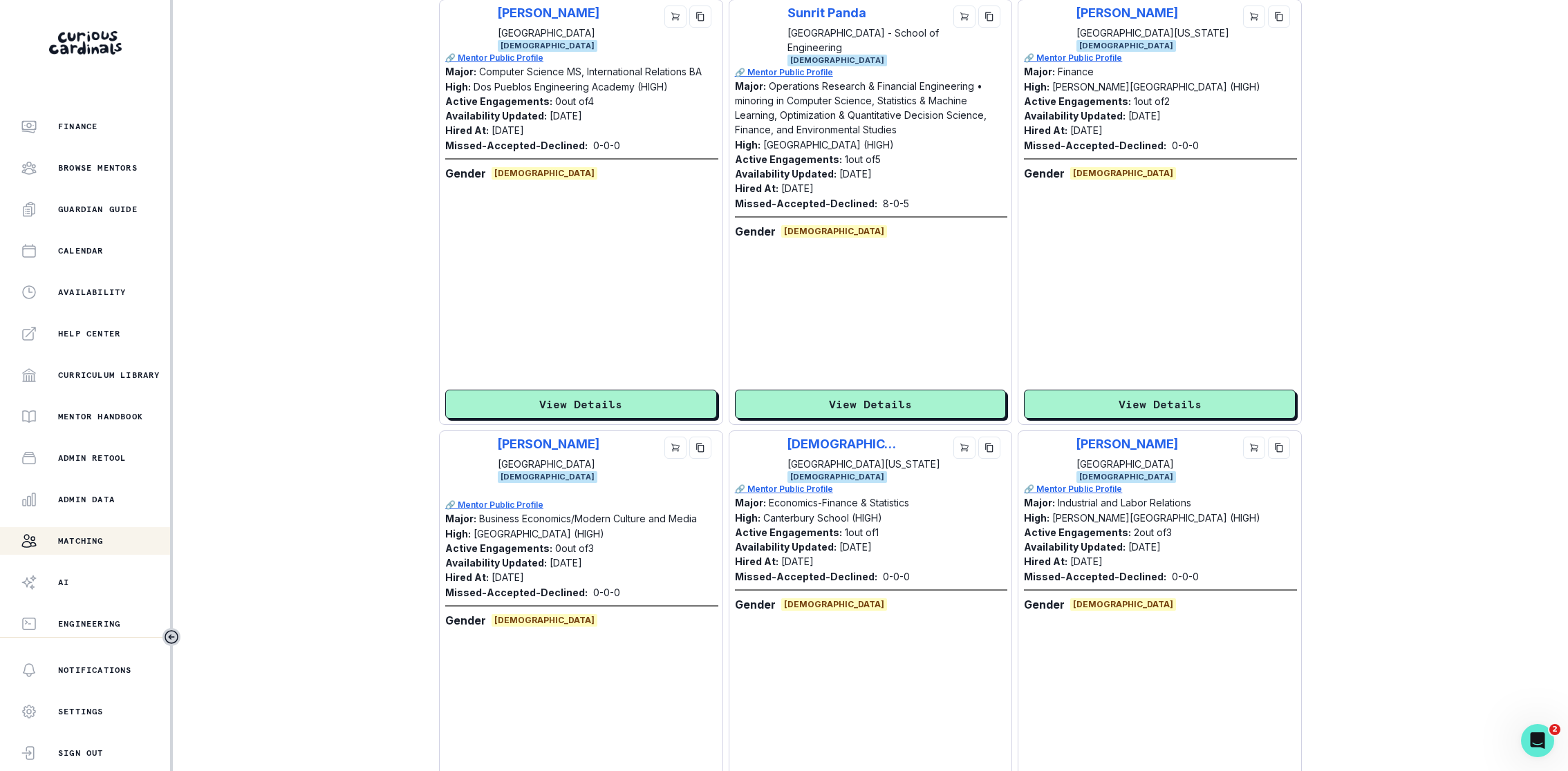
scroll to position [2857, 0]
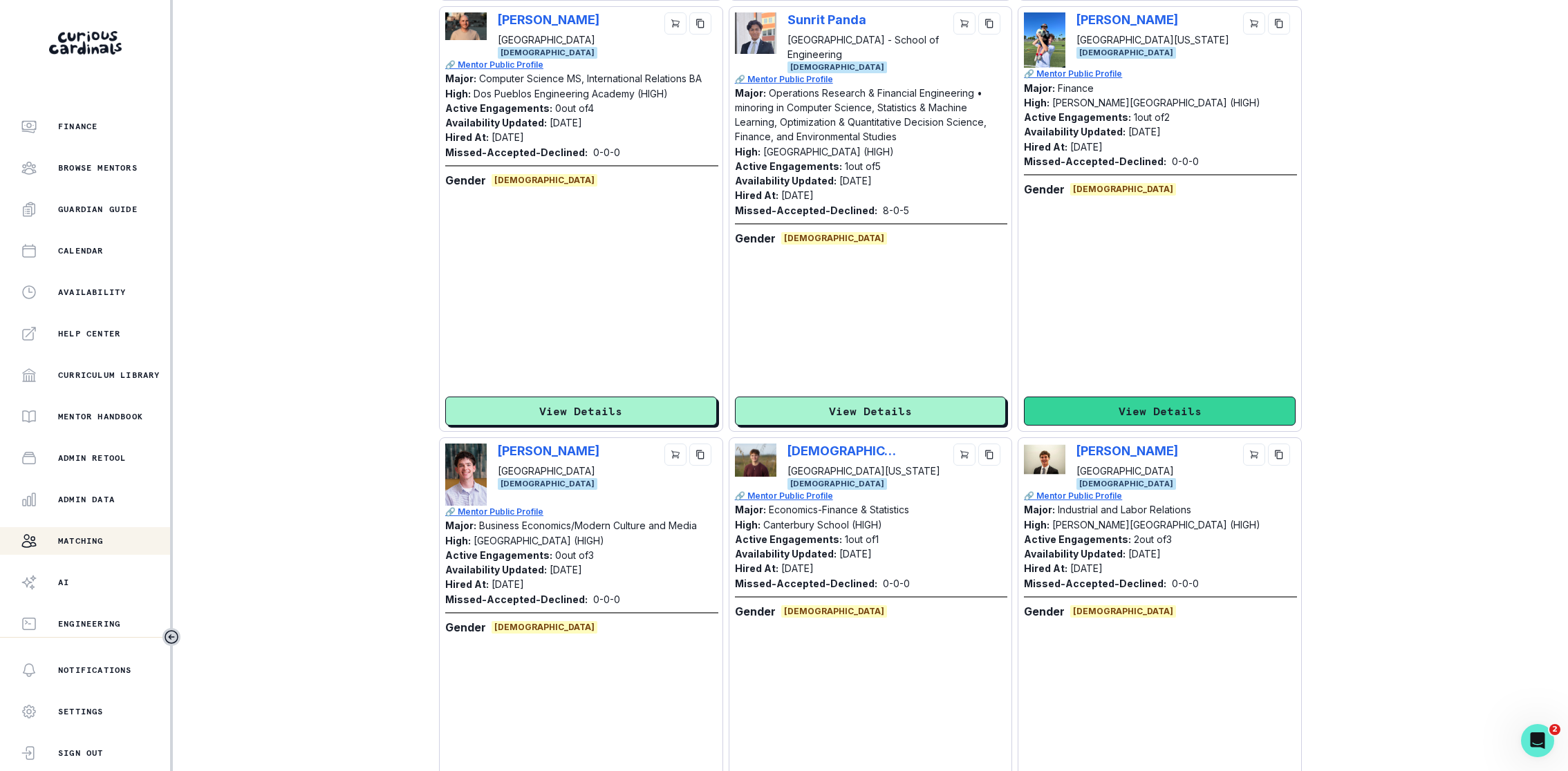
click at [1138, 406] on button "View Details" at bounding box center [1160, 411] width 272 height 29
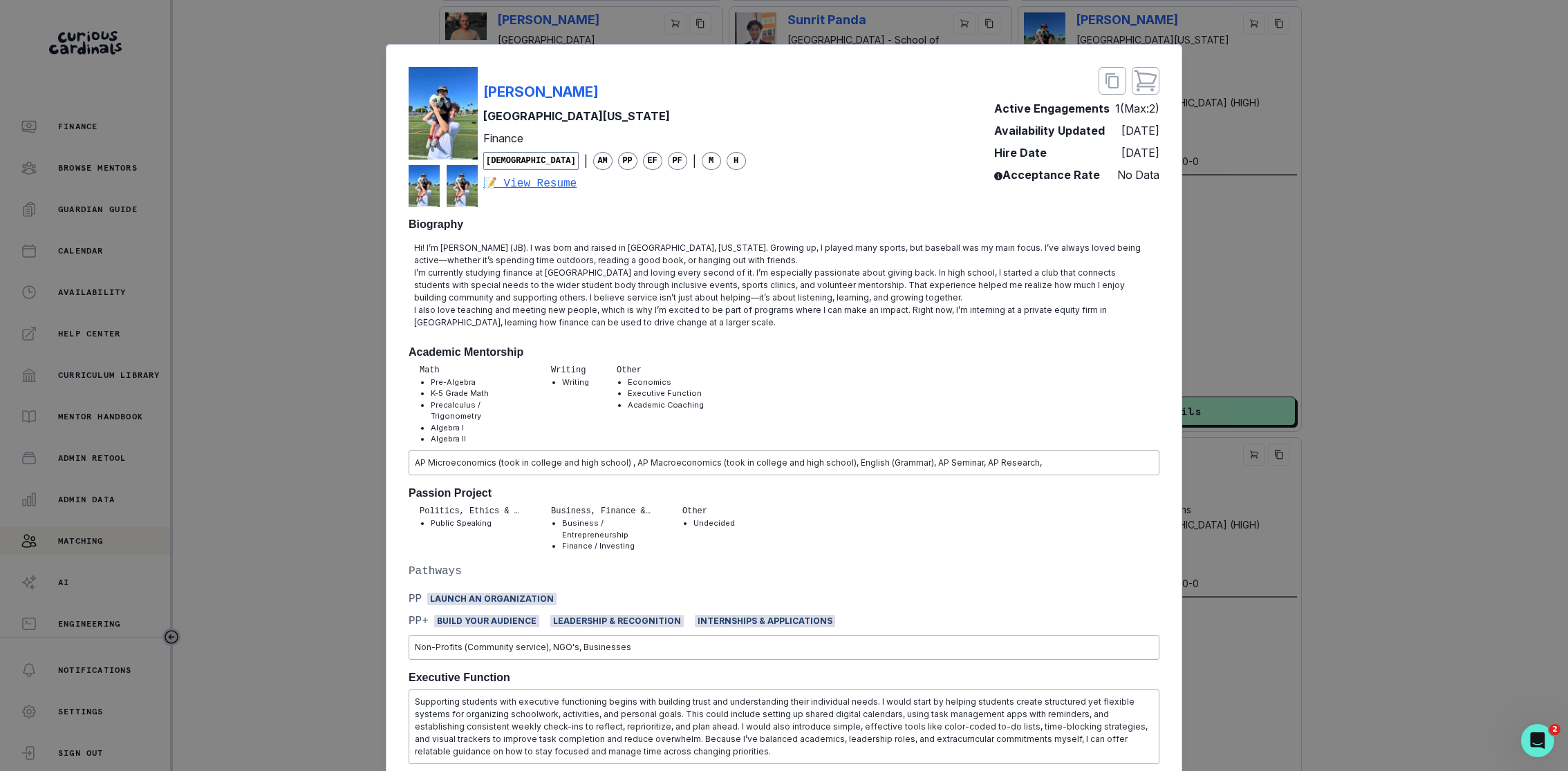
click at [1161, 343] on div "[PERSON_NAME] [GEOGRAPHIC_DATA][US_STATE] Finance [DEMOGRAPHIC_DATA] | AM PP EF…" at bounding box center [784, 385] width 1568 height 771
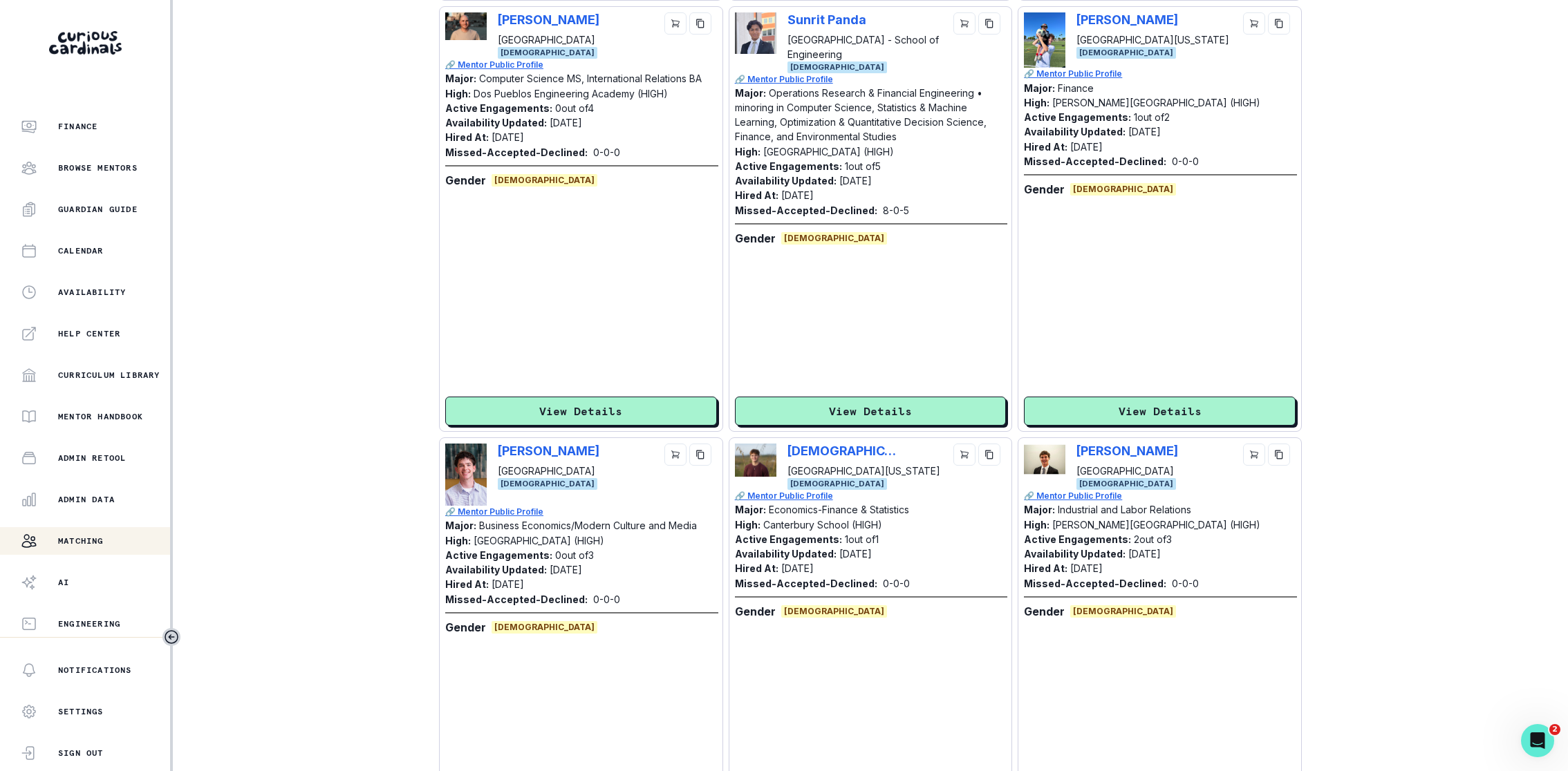
scroll to position [3094, 0]
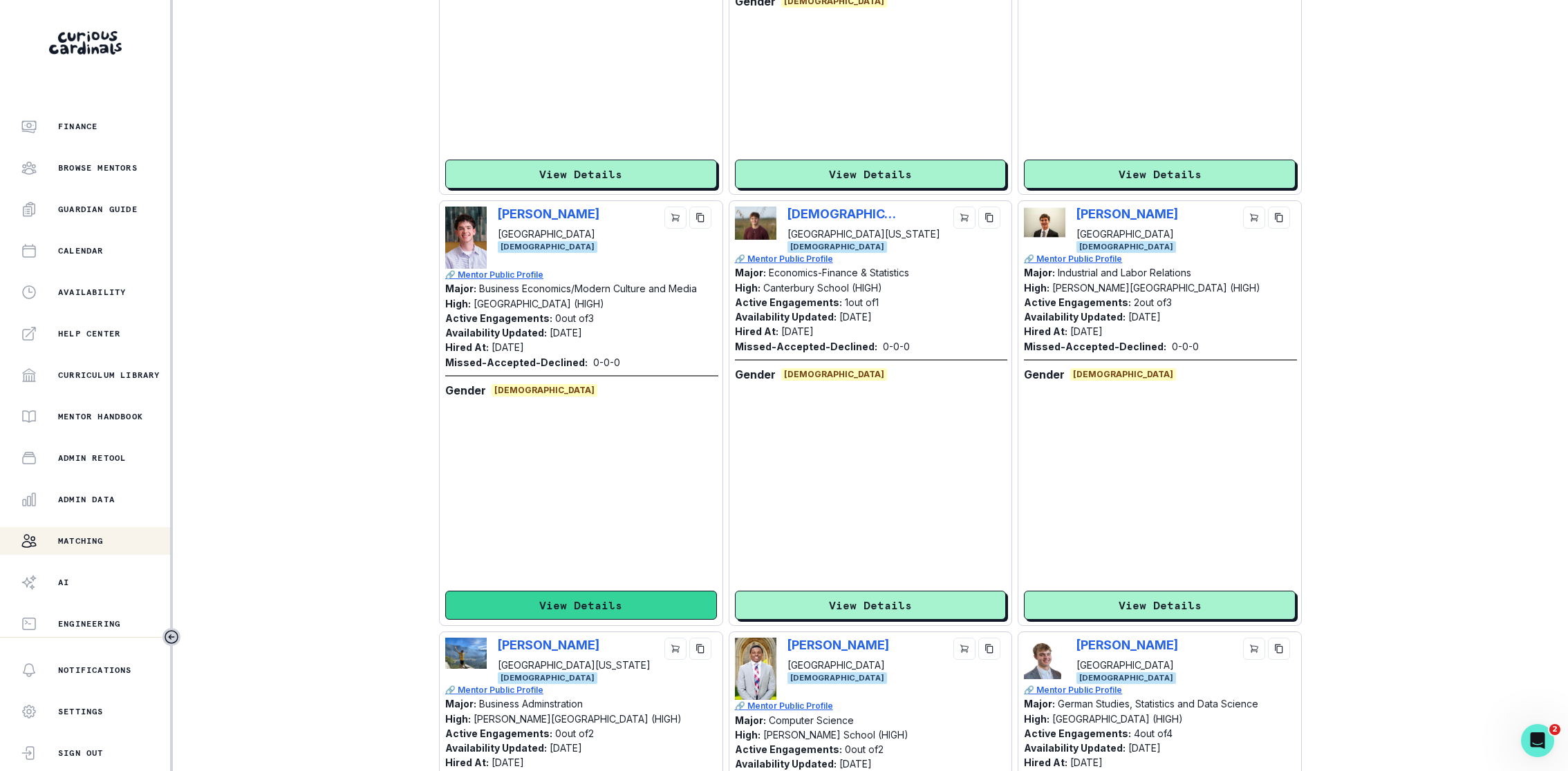
click at [597, 570] on button "View Details" at bounding box center [581, 605] width 272 height 29
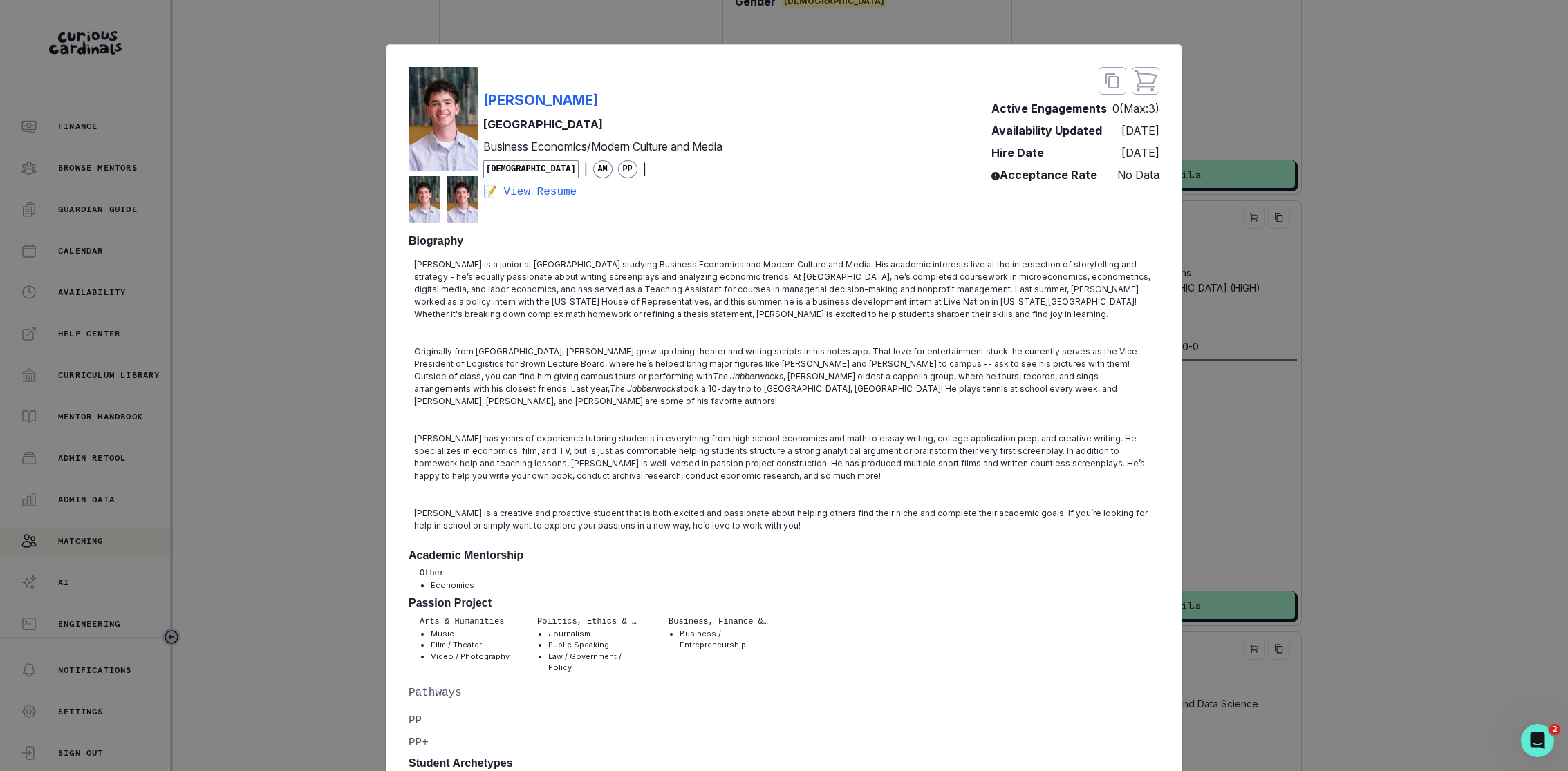
click at [1161, 362] on div "[PERSON_NAME] University Business Economics/Modern Culture and Media [DEMOGRAPH…" at bounding box center [784, 385] width 1568 height 771
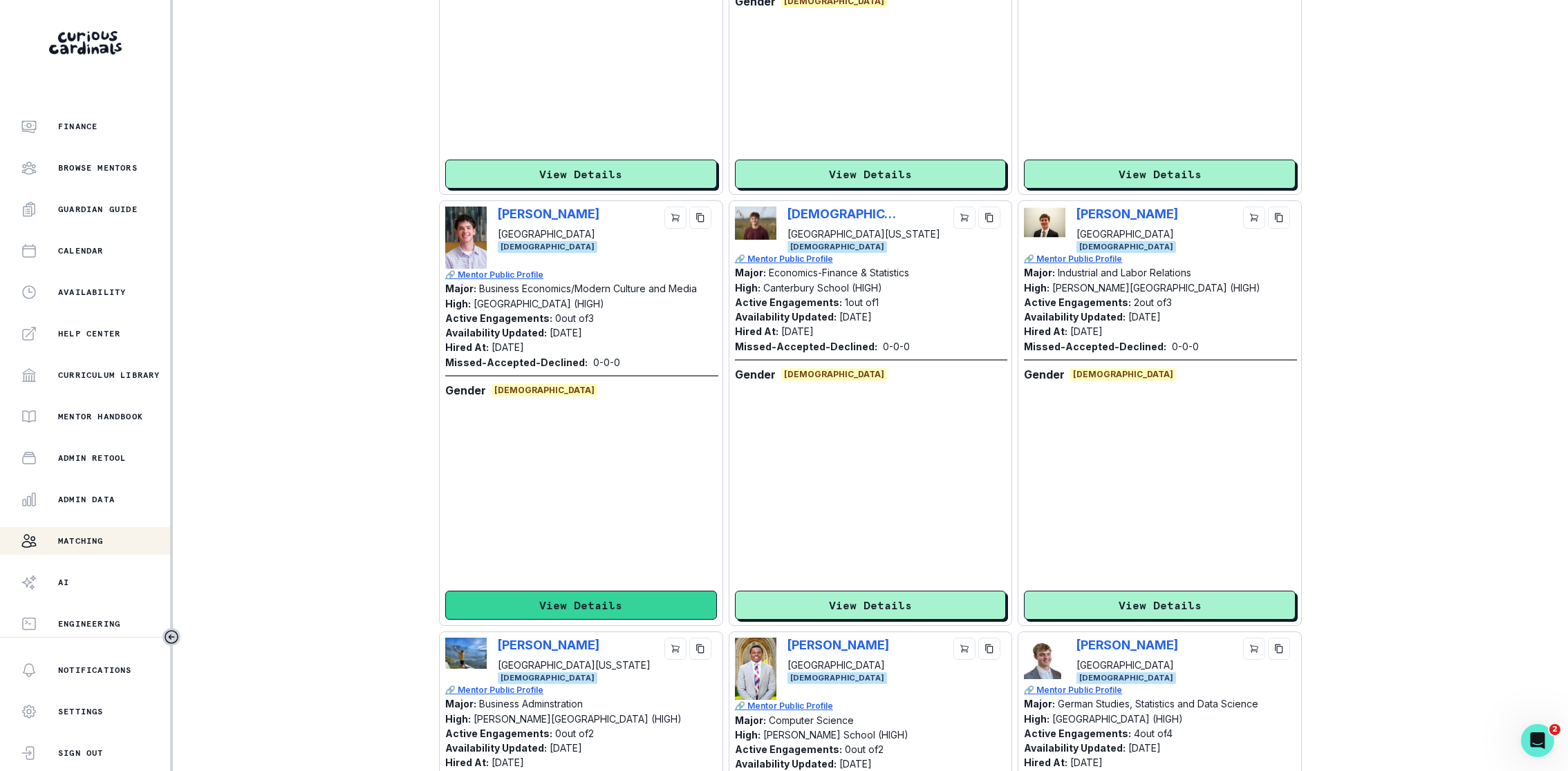
click at [625, 570] on button "View Details" at bounding box center [581, 605] width 272 height 29
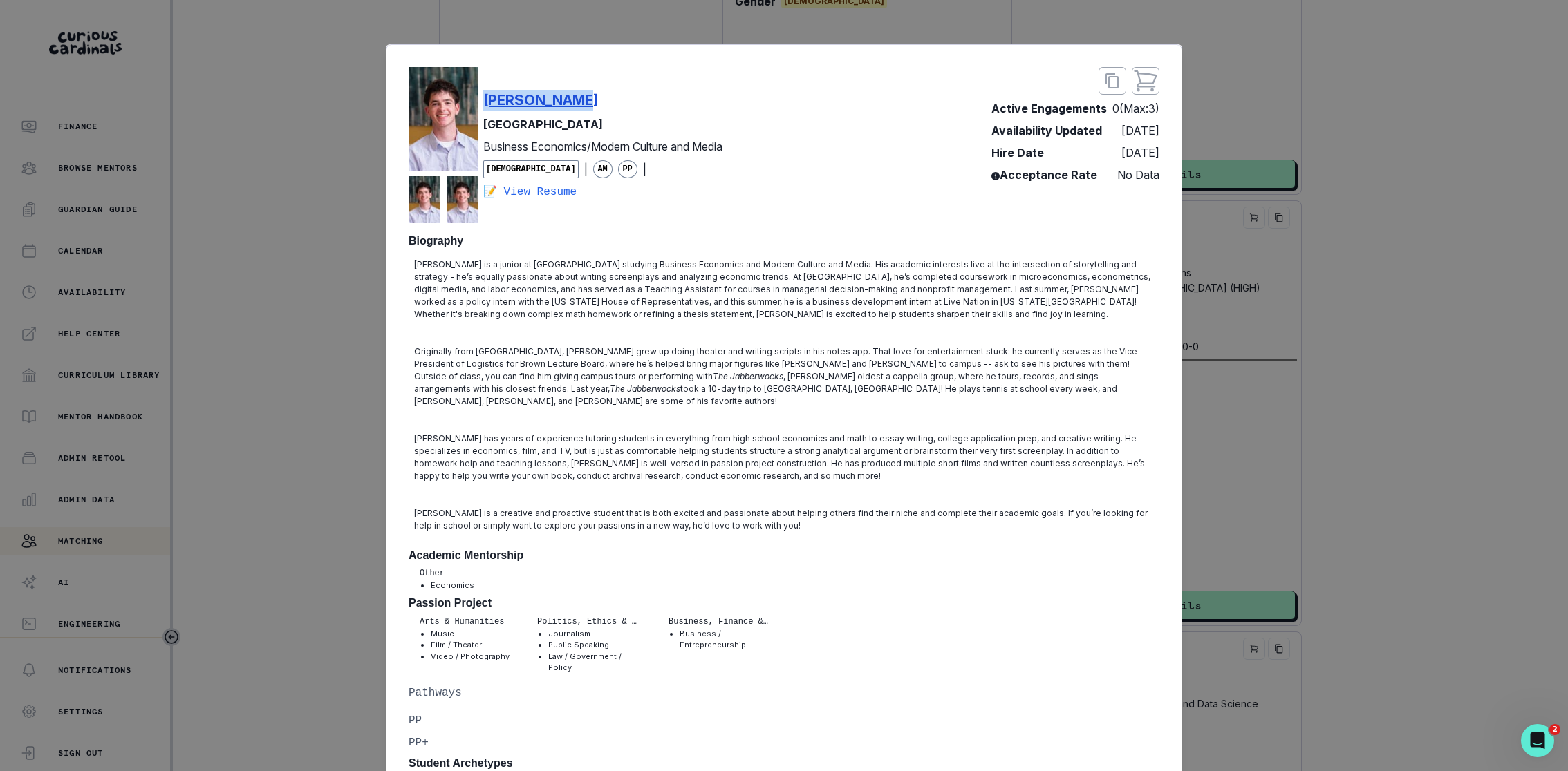
copy p "[PERSON_NAME]"
drag, startPoint x: 592, startPoint y: 104, endPoint x: 484, endPoint y: 106, distance: 108.0
click at [484, 106] on div "[PERSON_NAME]" at bounding box center [602, 100] width 239 height 21
click at [1161, 502] on div "[PERSON_NAME] University Business Economics/Modern Culture and Media [DEMOGRAPH…" at bounding box center [784, 385] width 1568 height 771
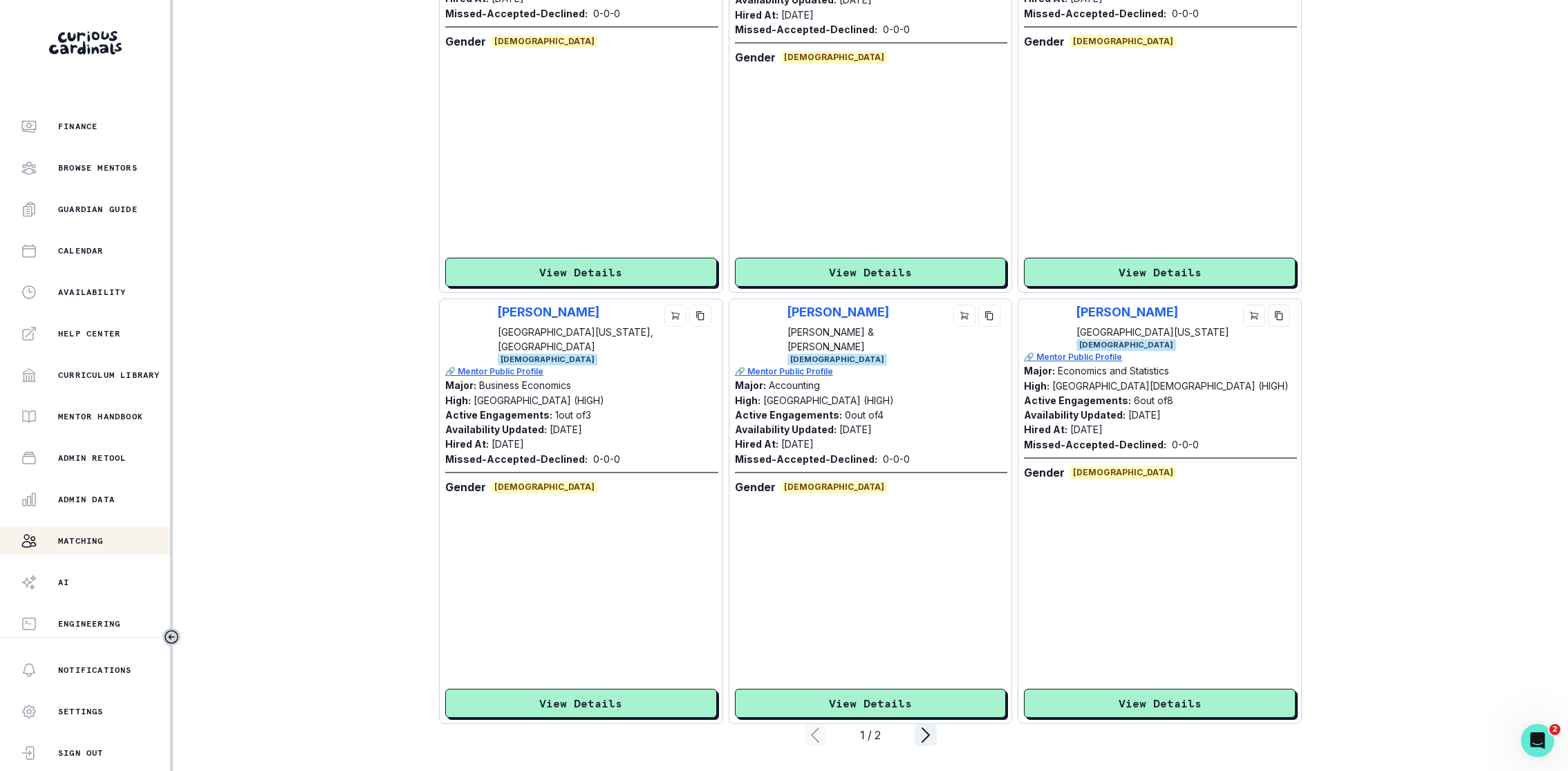
scroll to position [3861, 0]
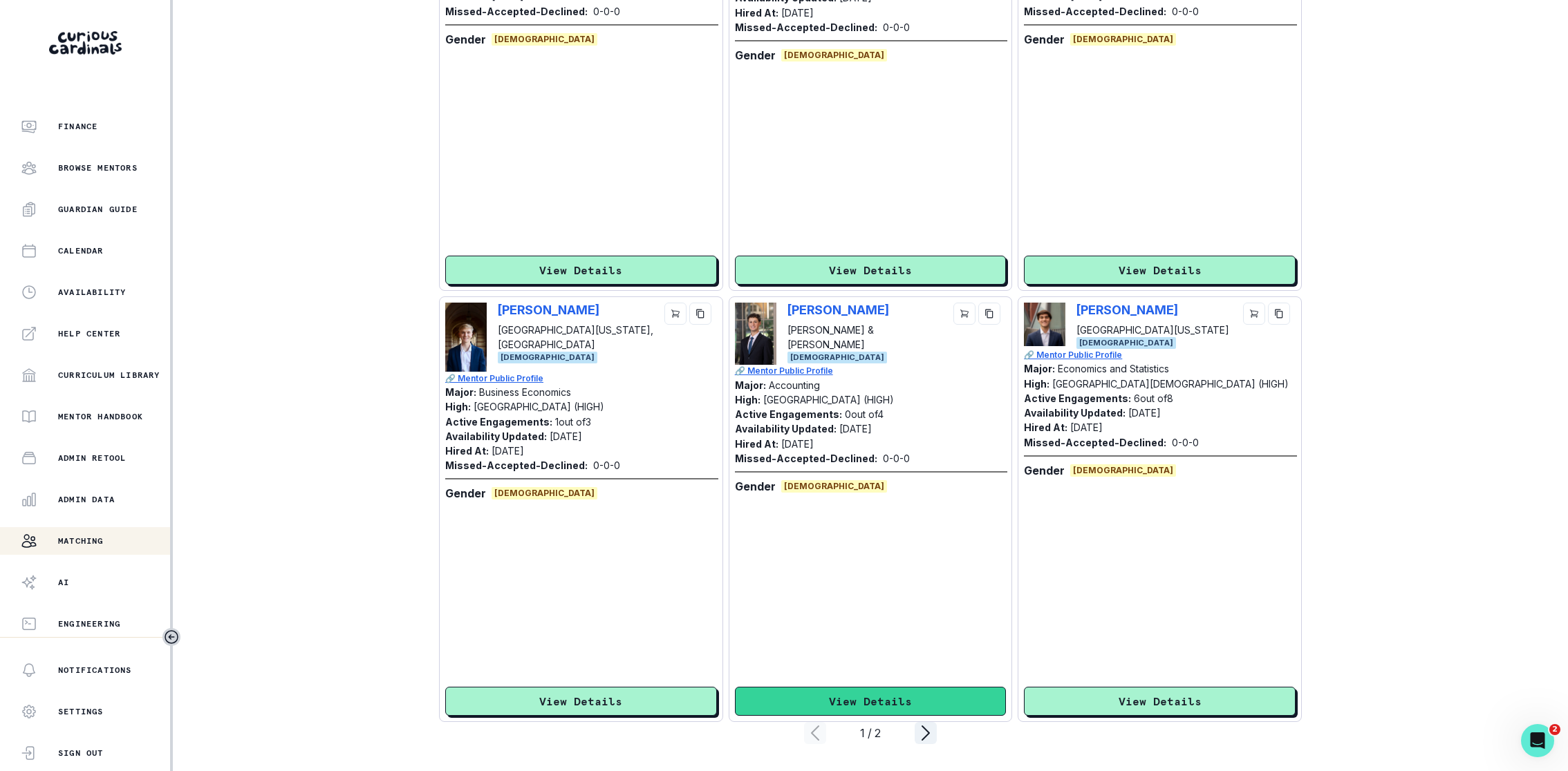
click at [920, 570] on button "View Details" at bounding box center [871, 701] width 272 height 29
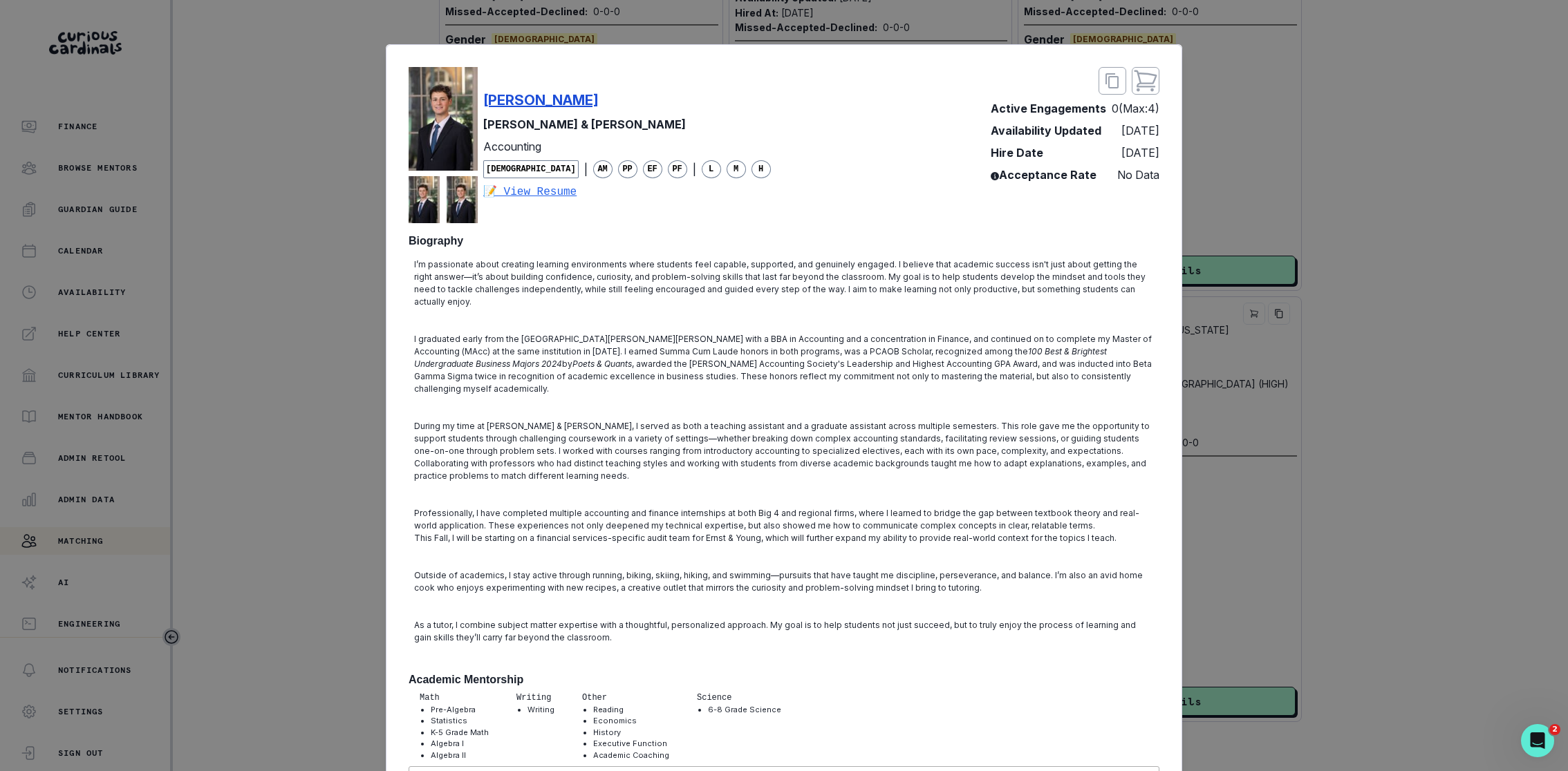
copy p "[PERSON_NAME]"
drag, startPoint x: 643, startPoint y: 103, endPoint x: 482, endPoint y: 101, distance: 161.0
click at [483, 102] on div "[PERSON_NAME]" at bounding box center [626, 100] width 287 height 21
click at [1161, 530] on div "[PERSON_NAME] [PERSON_NAME] & [PERSON_NAME] Accounting [DEMOGRAPHIC_DATA] | AM …" at bounding box center [784, 385] width 1568 height 771
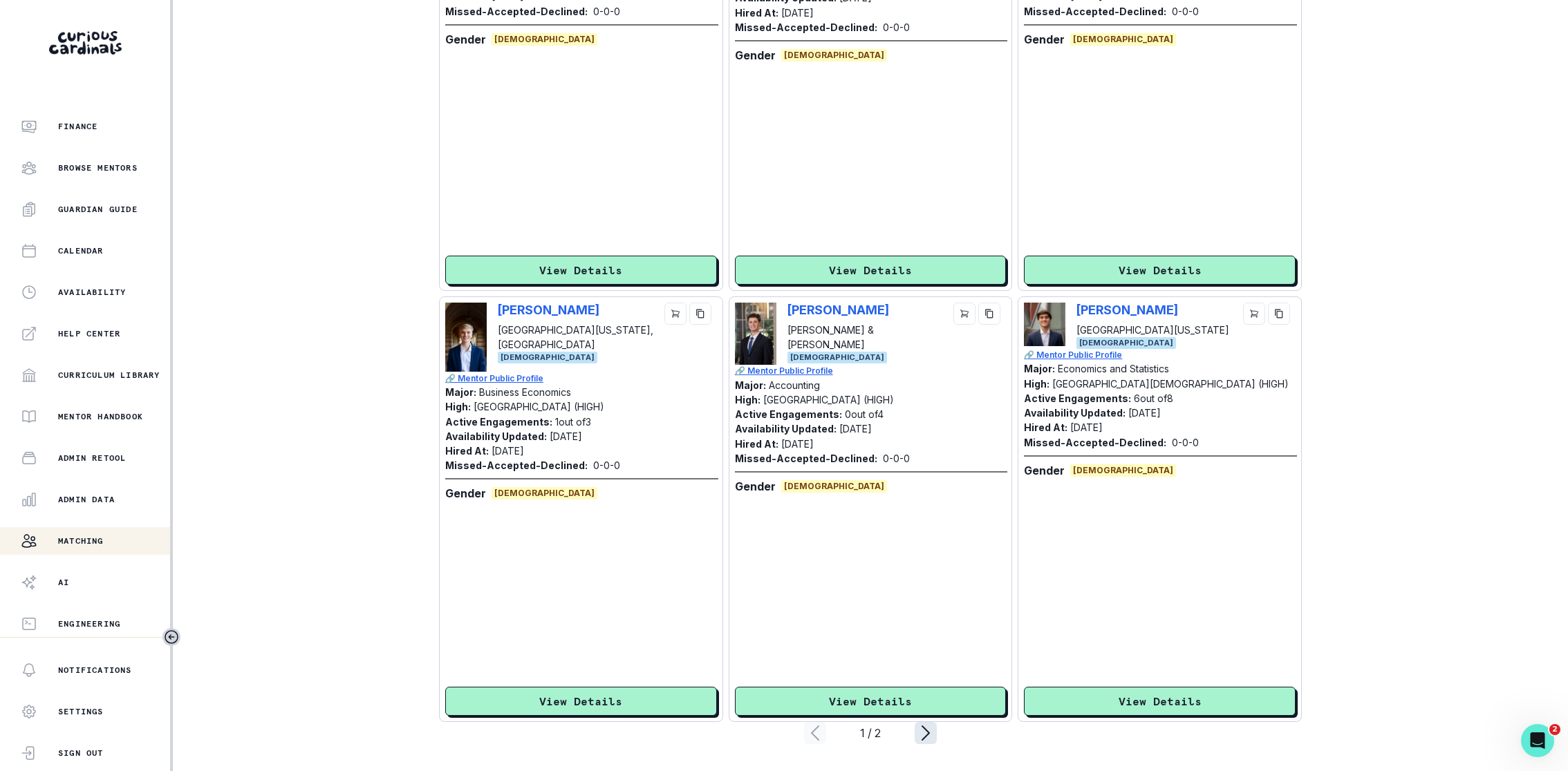
click at [921, 570] on icon "page right" at bounding box center [926, 734] width 22 height 22
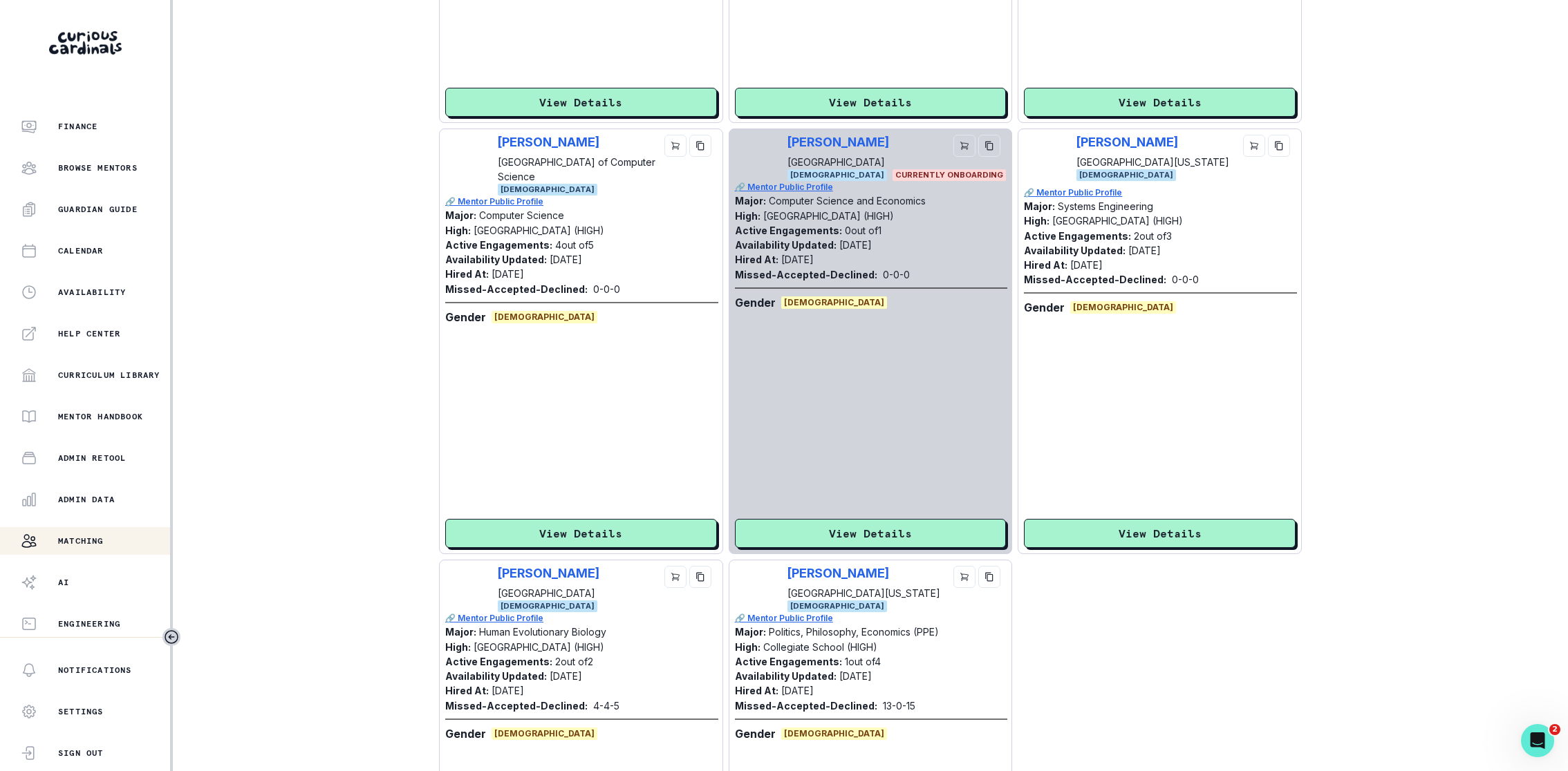
scroll to position [1541, 0]
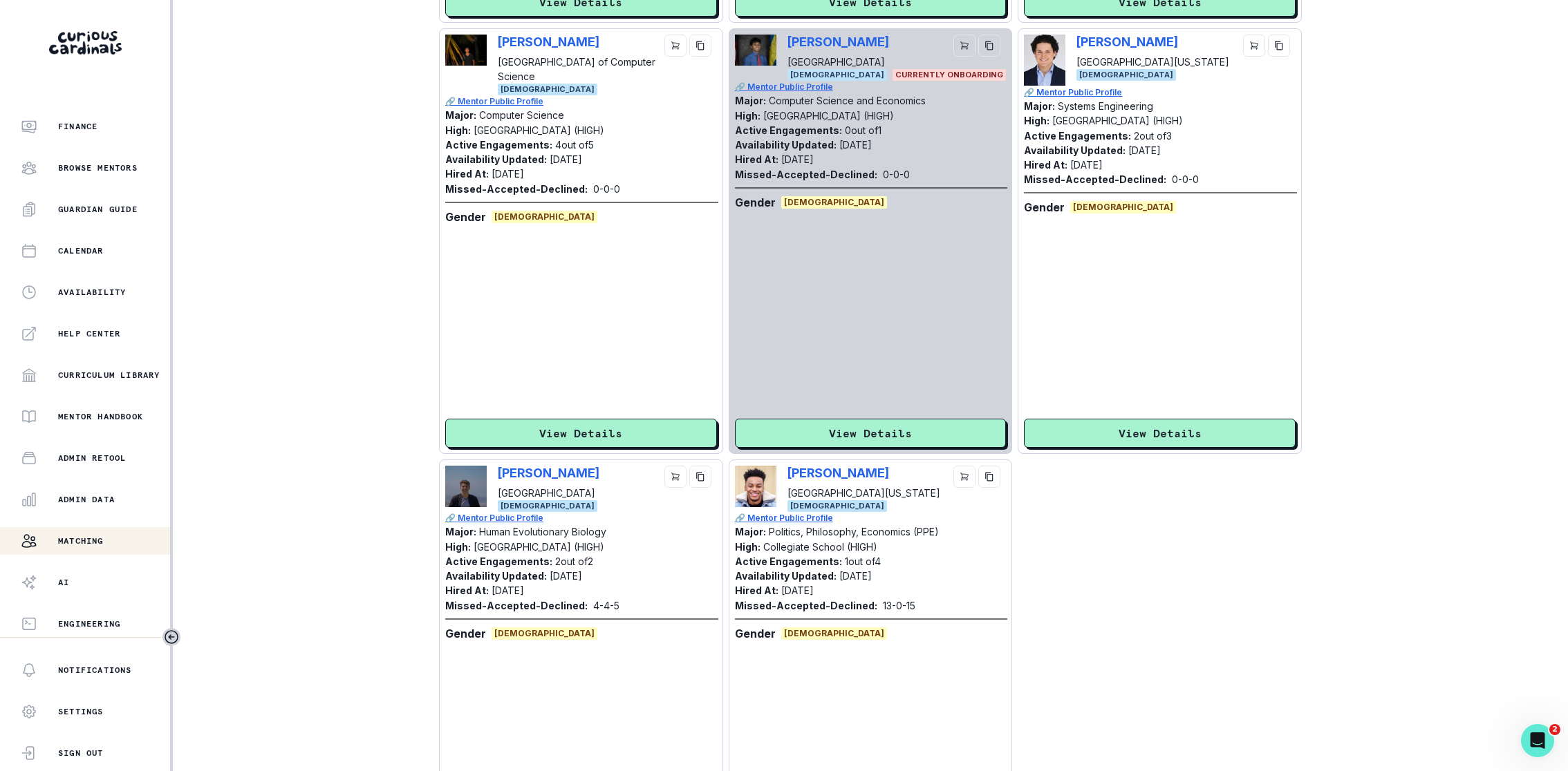
click at [309, 501] on div "Home Students Finance Browse Mentors Guardian Guide Calendar Availability Help …" at bounding box center [784, 385] width 1568 height 771
